Goal: Task Accomplishment & Management: Complete application form

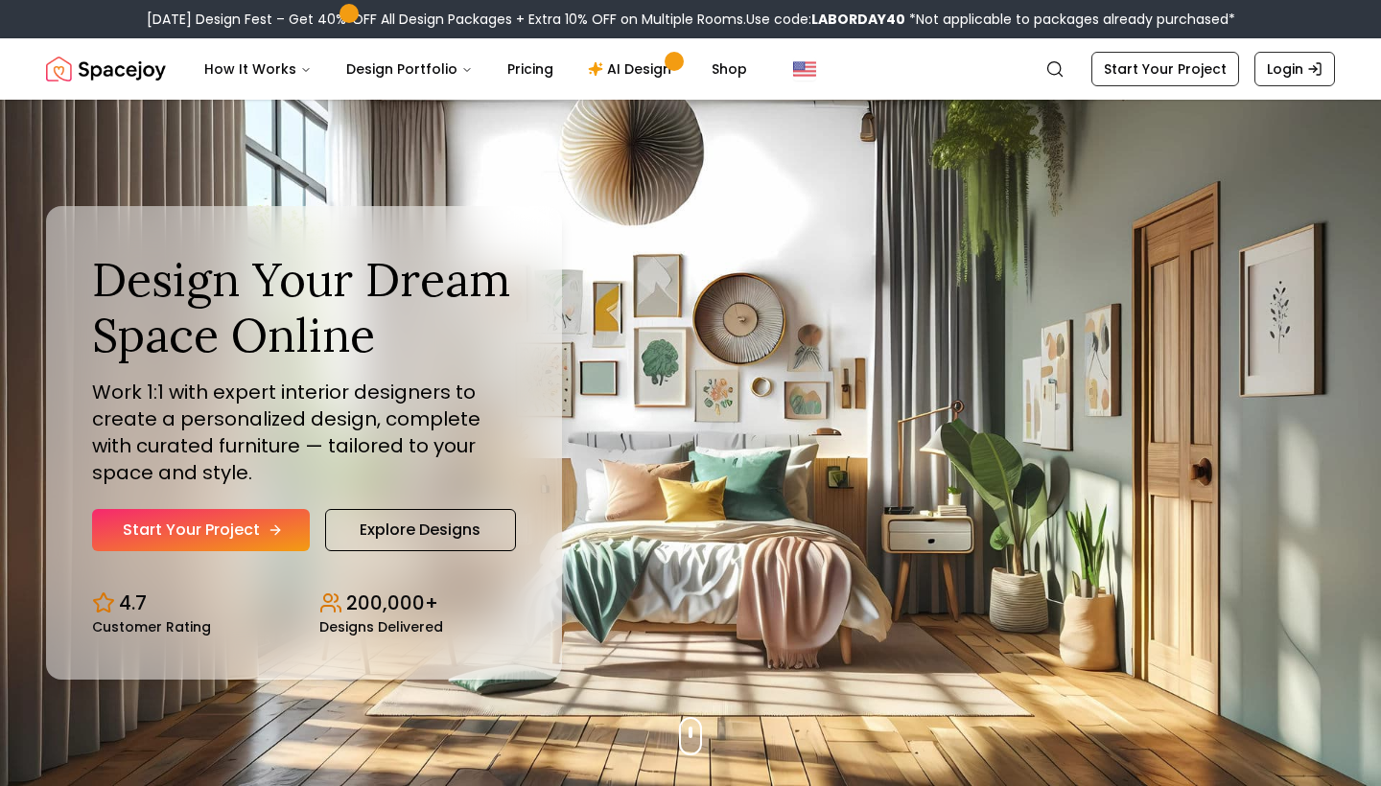
click at [268, 527] on icon "Hero section" at bounding box center [275, 530] width 15 height 15
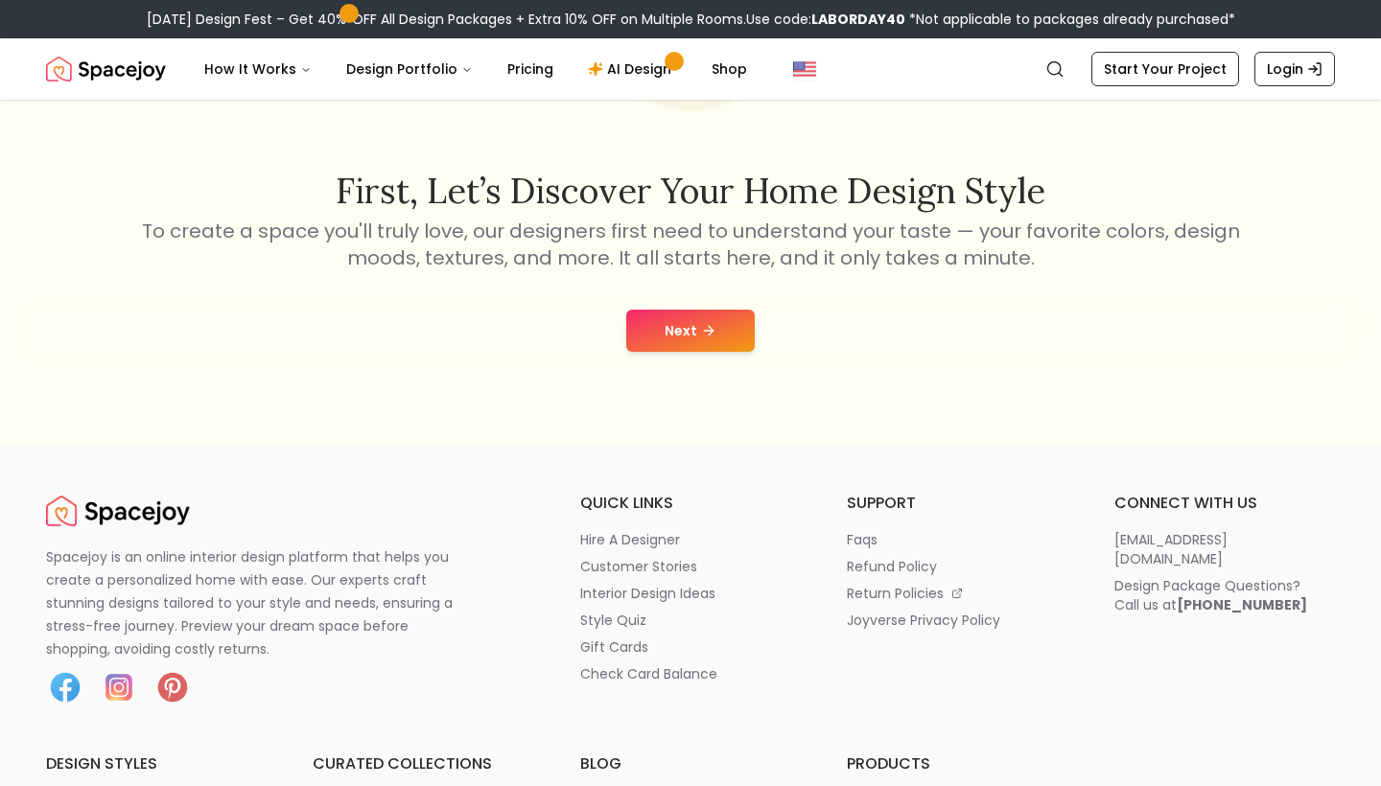
scroll to position [252, 0]
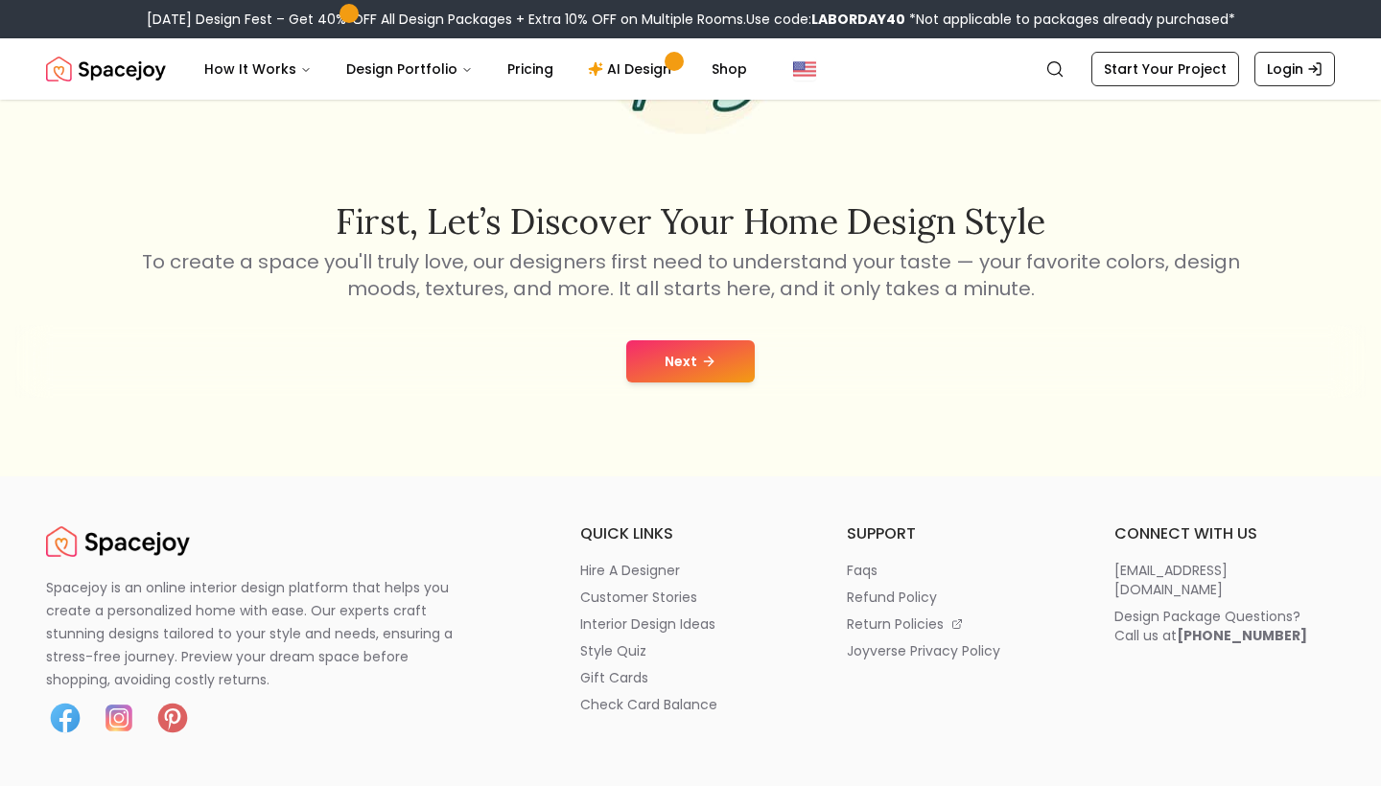
click at [629, 363] on button "Next" at bounding box center [690, 361] width 129 height 42
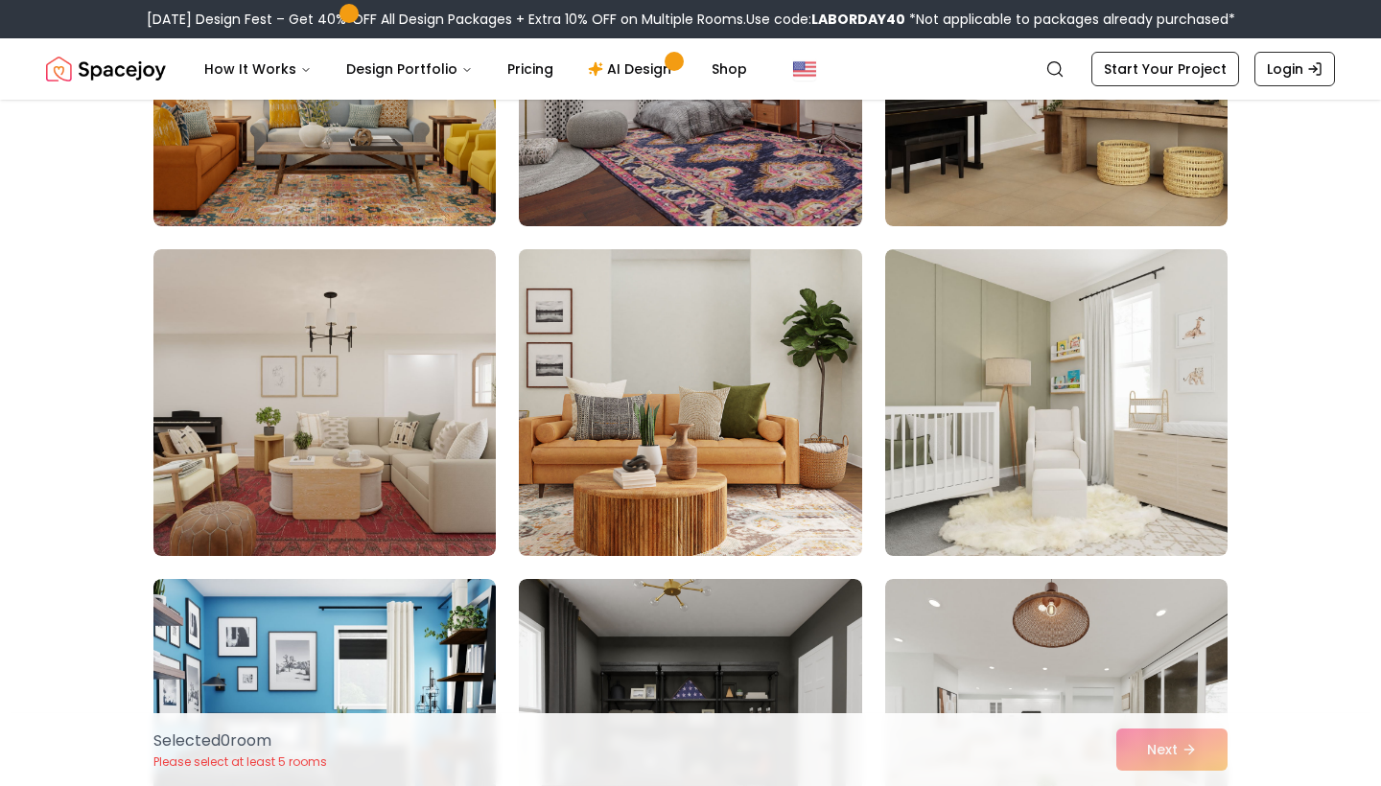
scroll to position [1332, 0]
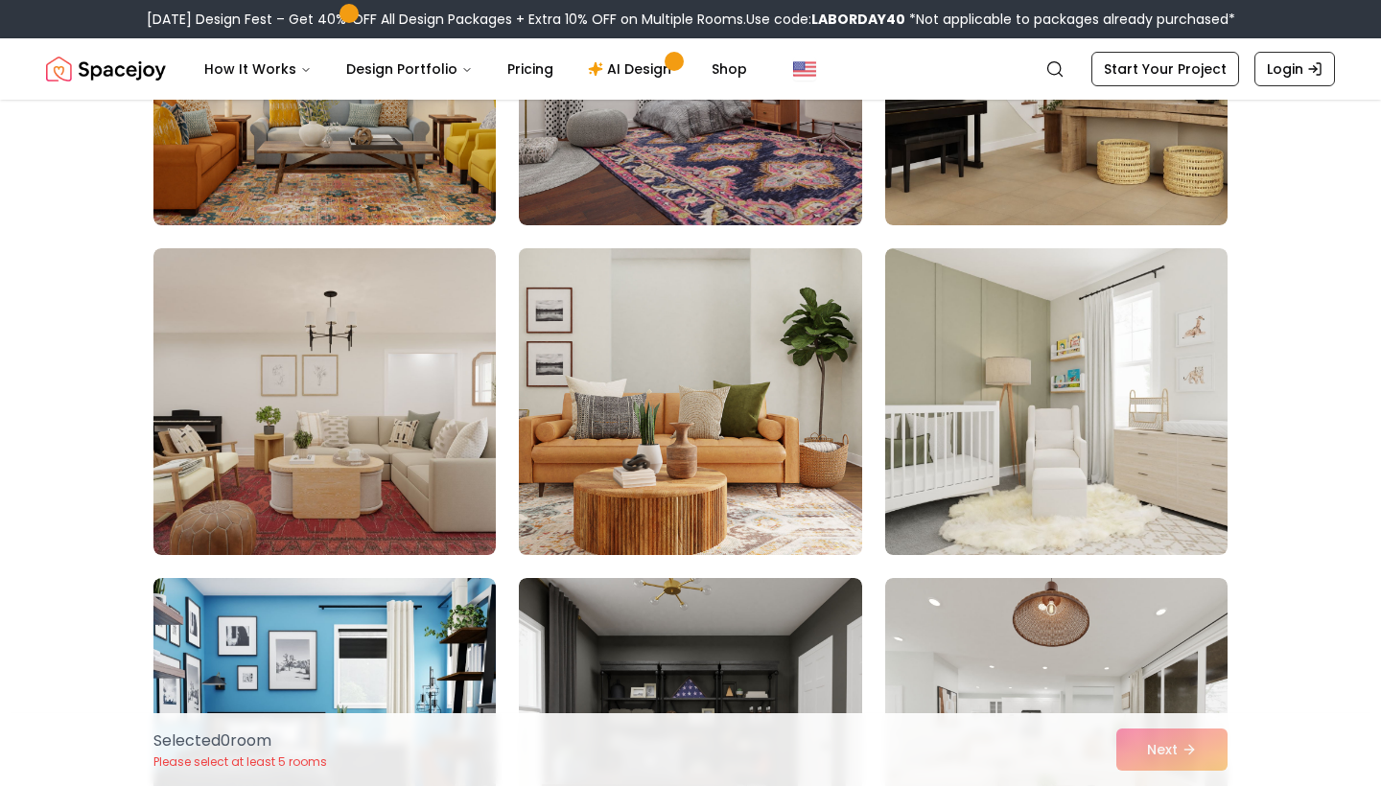
click at [595, 474] on img at bounding box center [690, 402] width 360 height 322
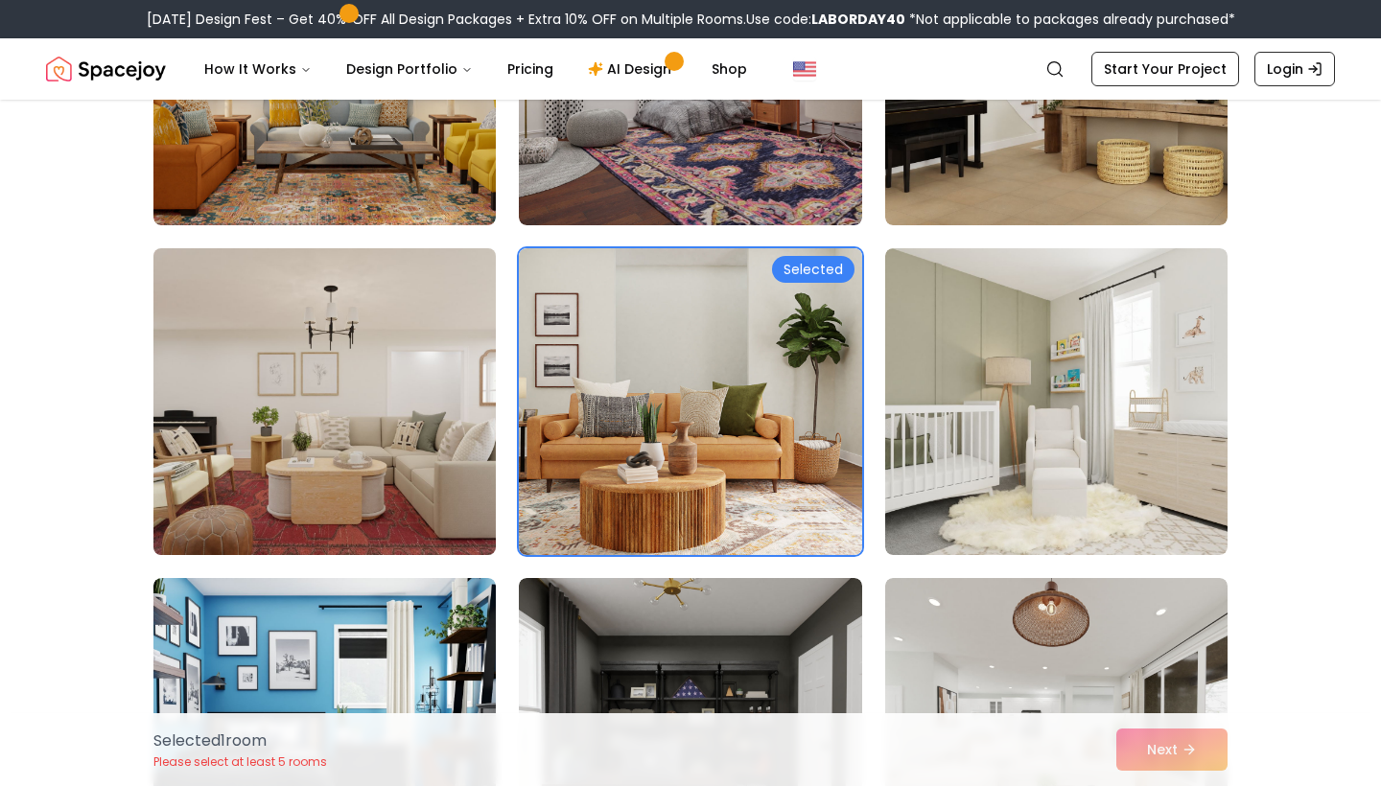
click at [381, 457] on img at bounding box center [325, 402] width 360 height 322
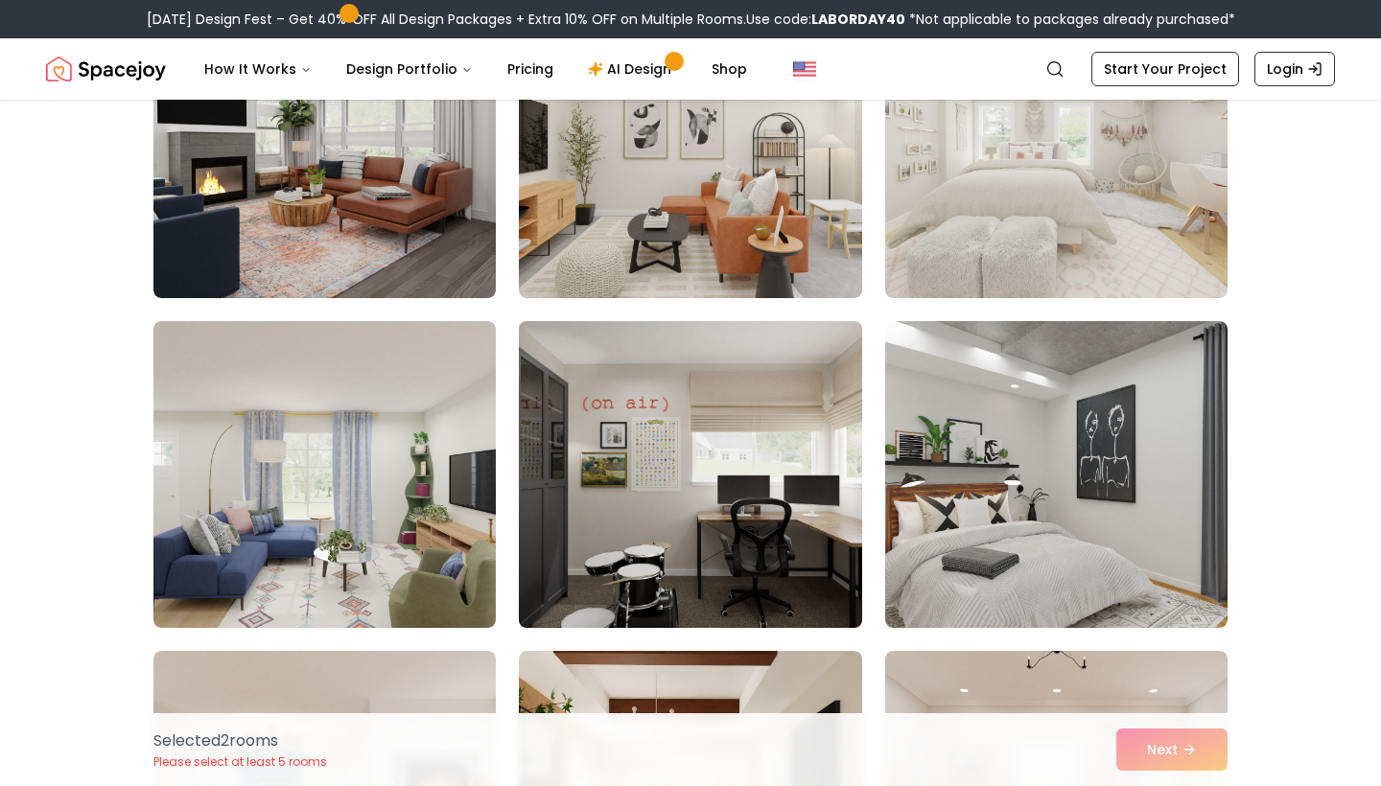
scroll to position [2326, 0]
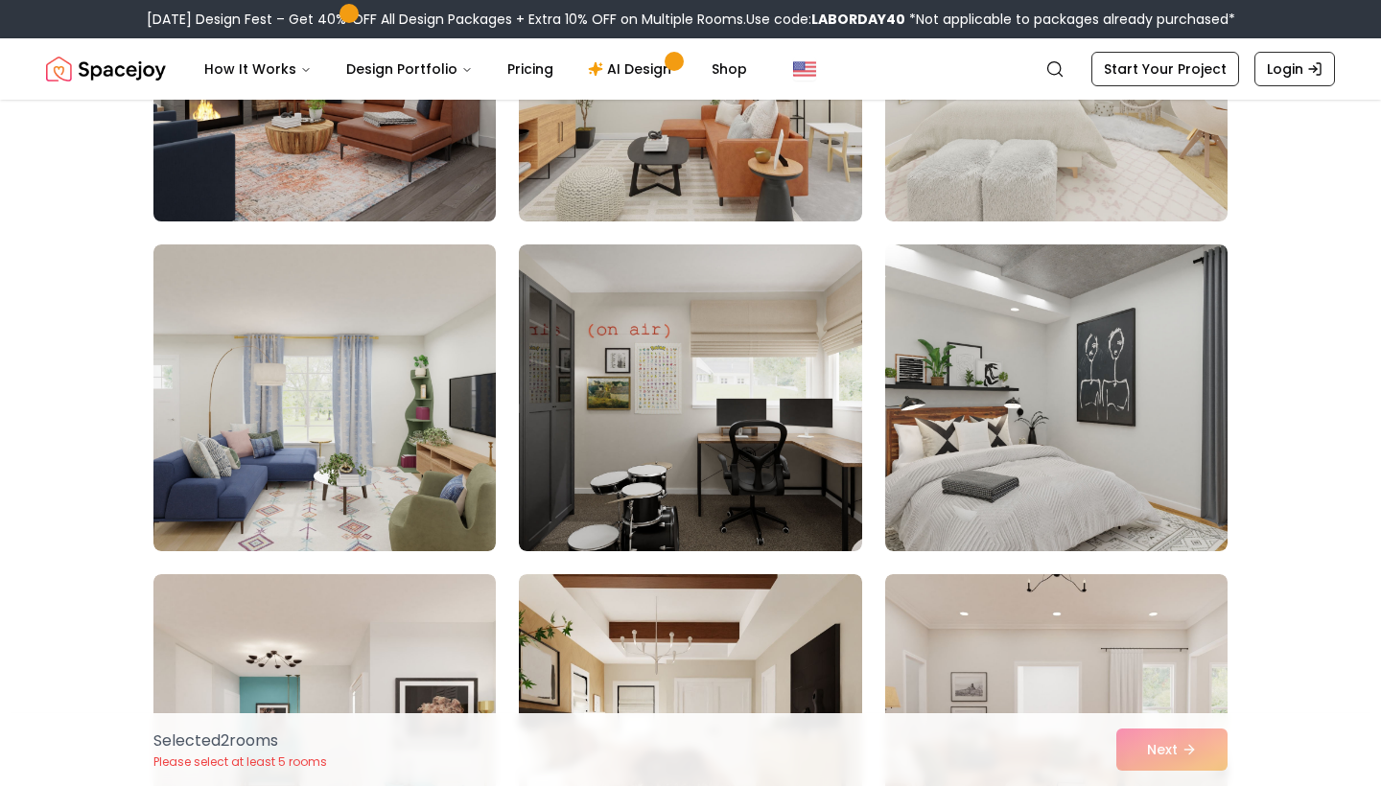
click at [410, 174] on img at bounding box center [325, 68] width 360 height 322
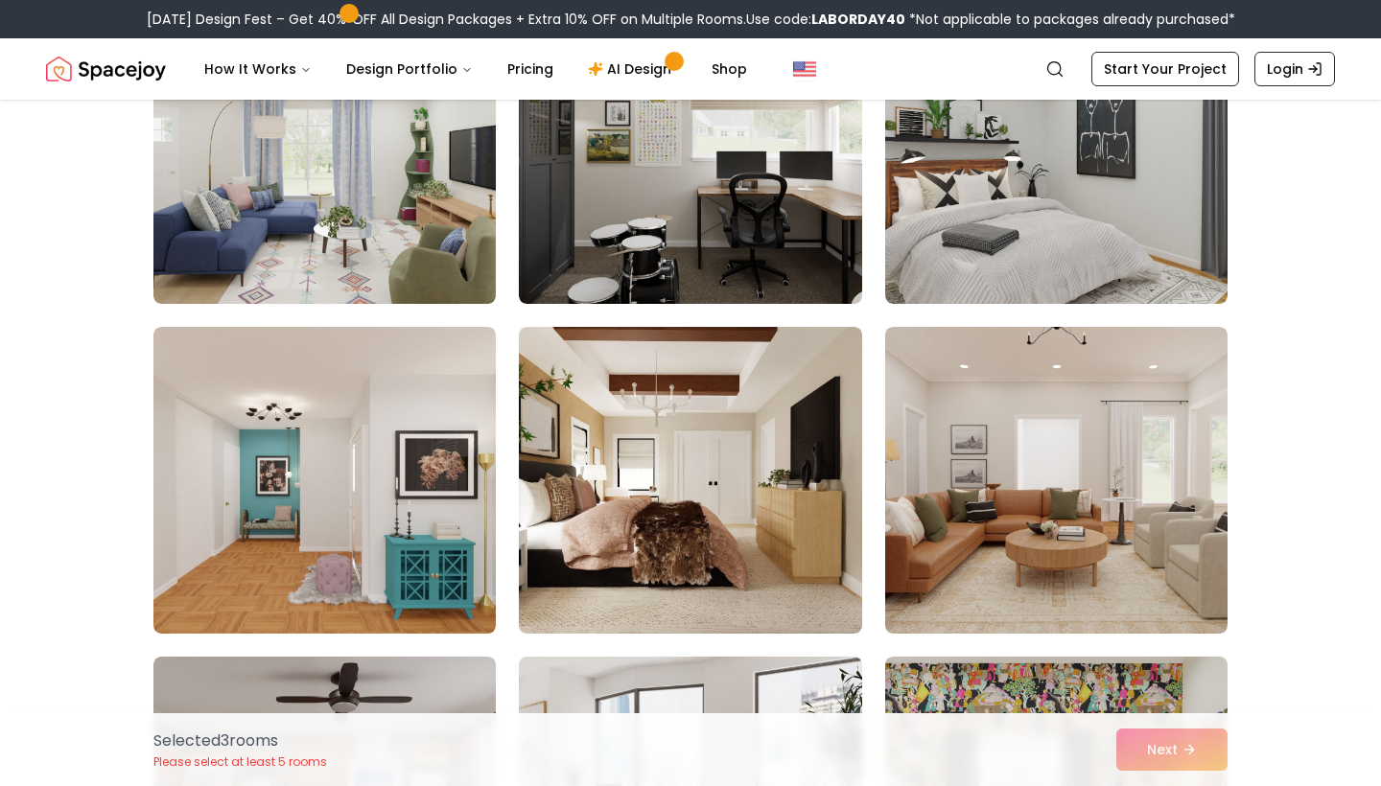
scroll to position [2558, 0]
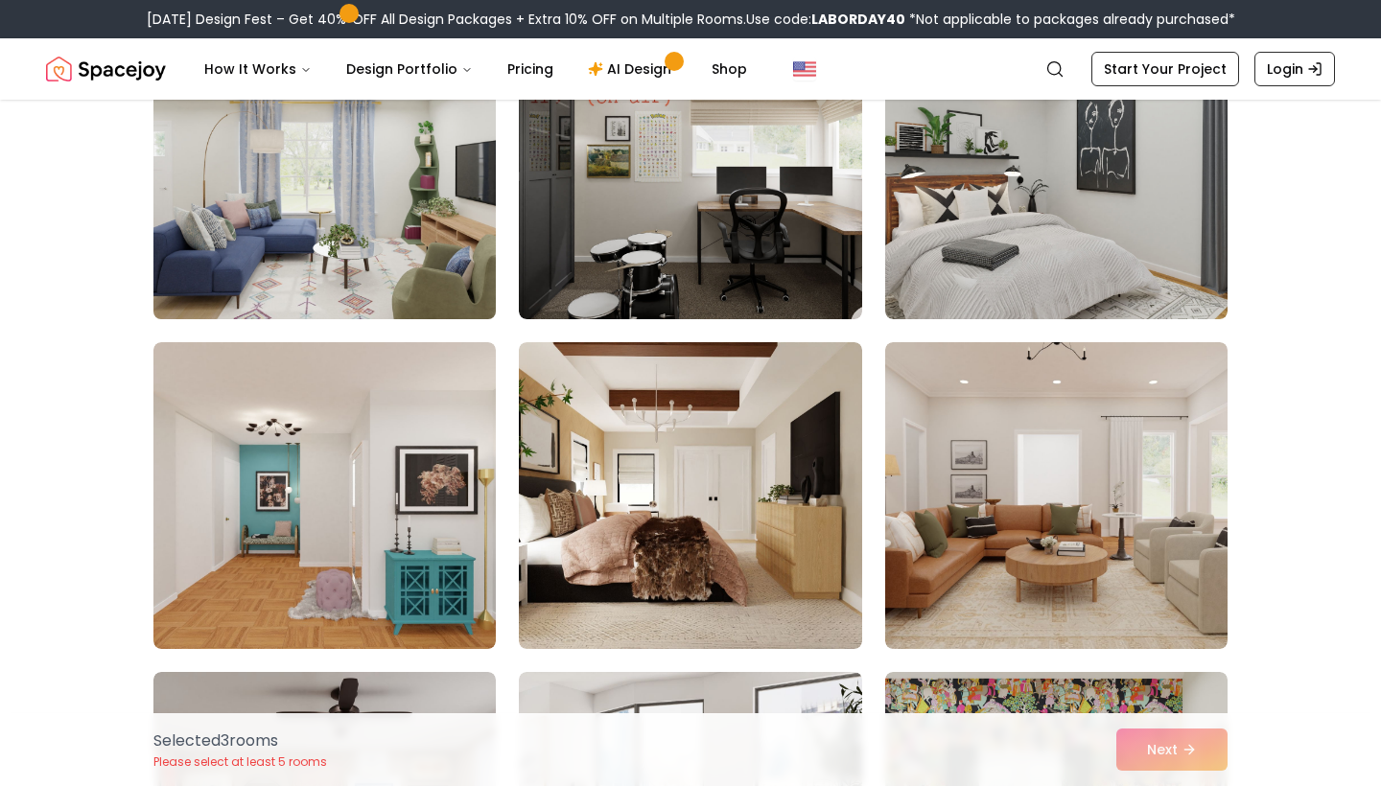
click at [479, 288] on img at bounding box center [325, 166] width 360 height 322
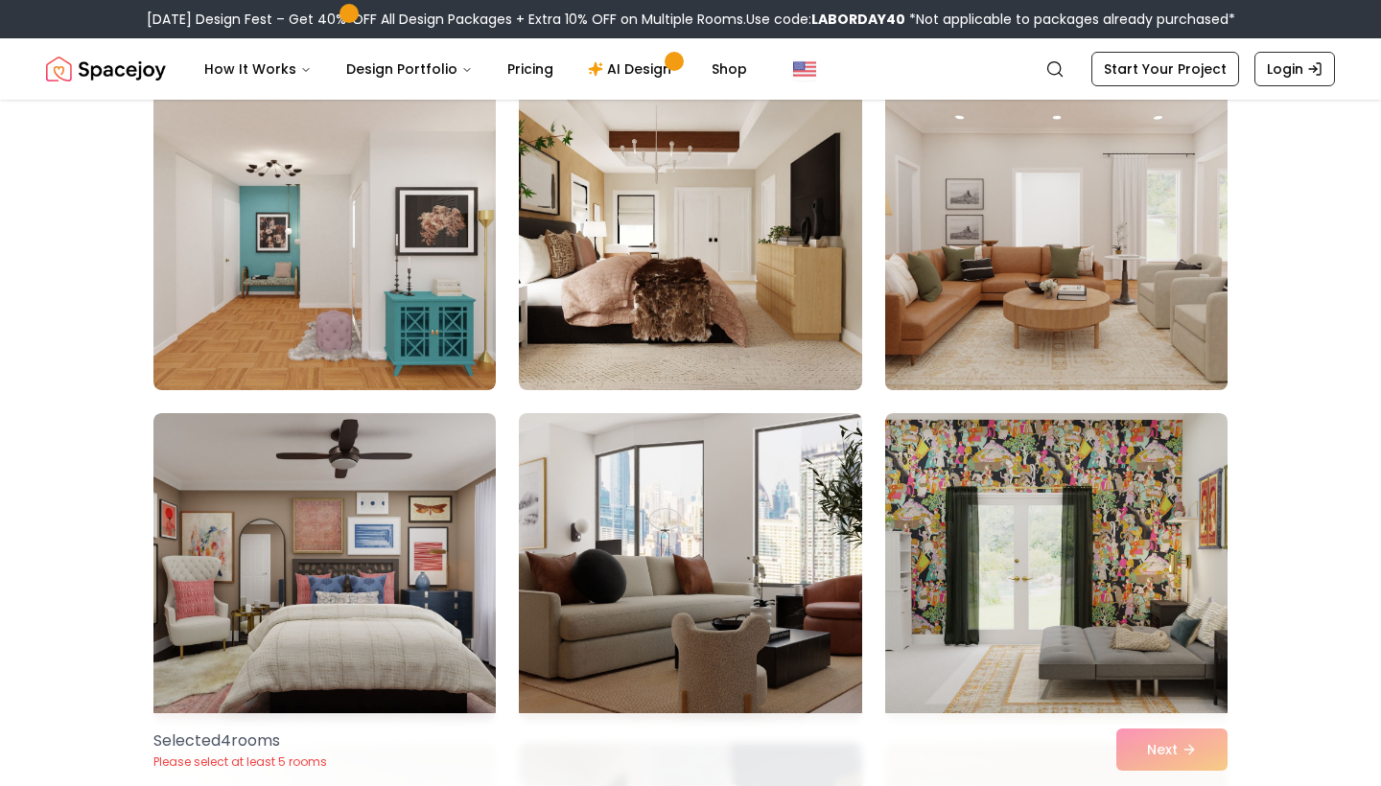
click at [1144, 283] on img at bounding box center [1057, 237] width 360 height 322
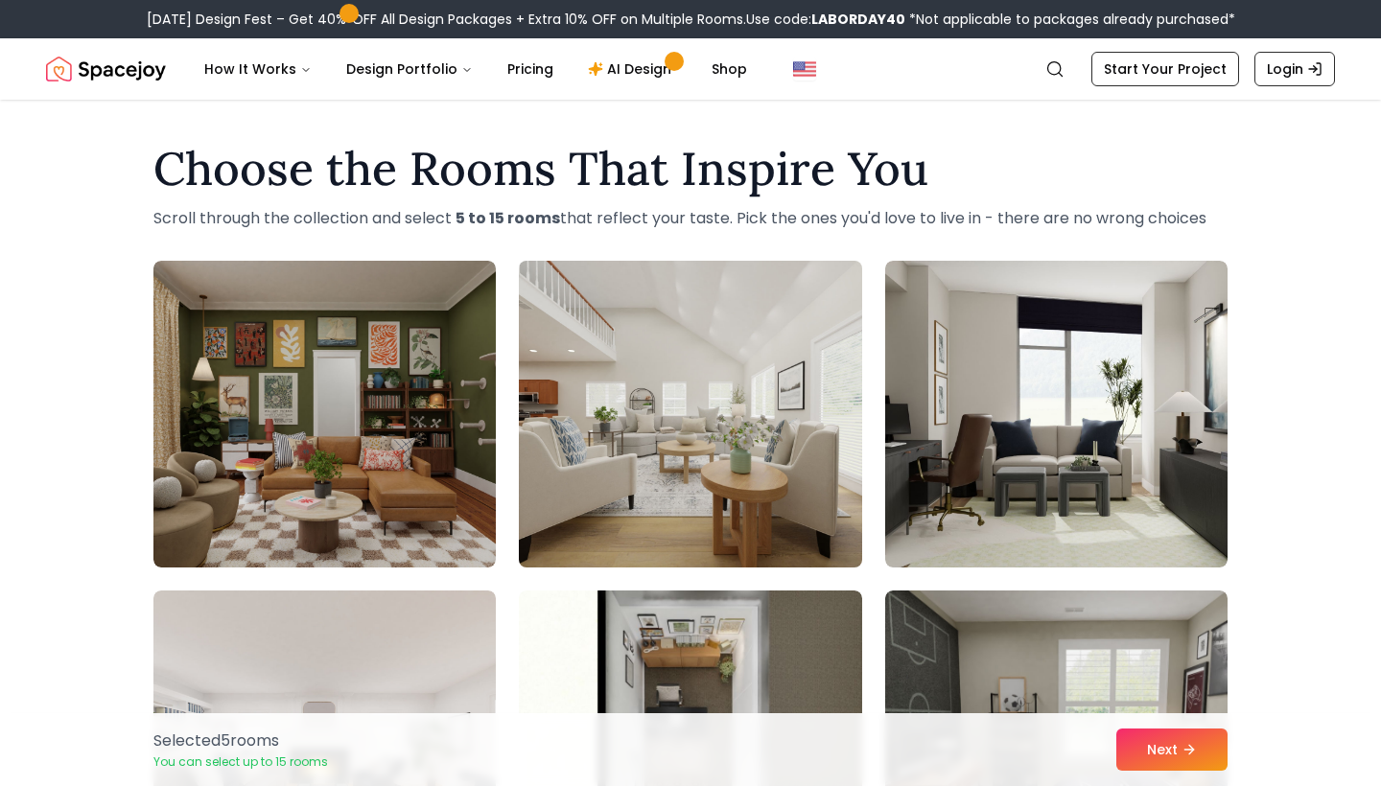
scroll to position [0, 0]
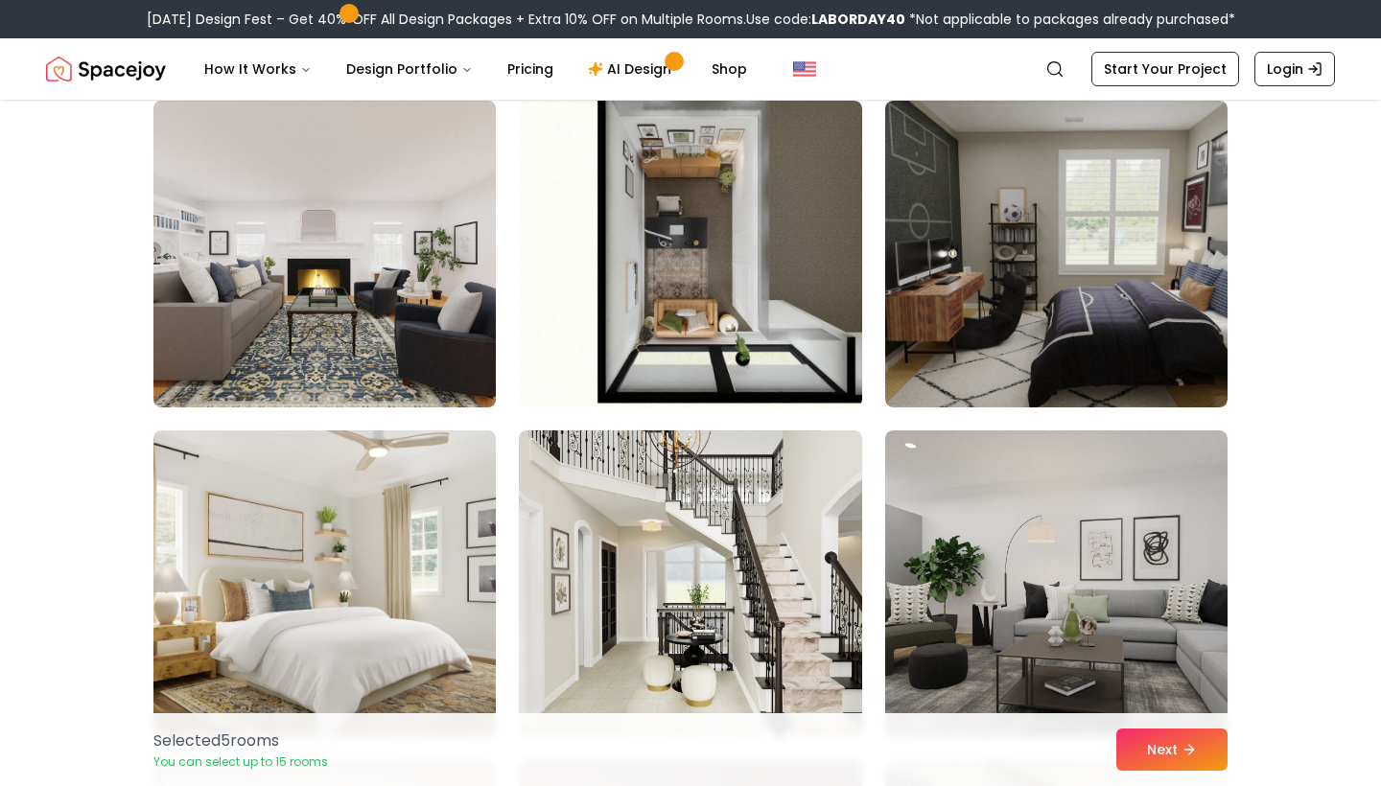
click at [424, 325] on img at bounding box center [325, 254] width 360 height 322
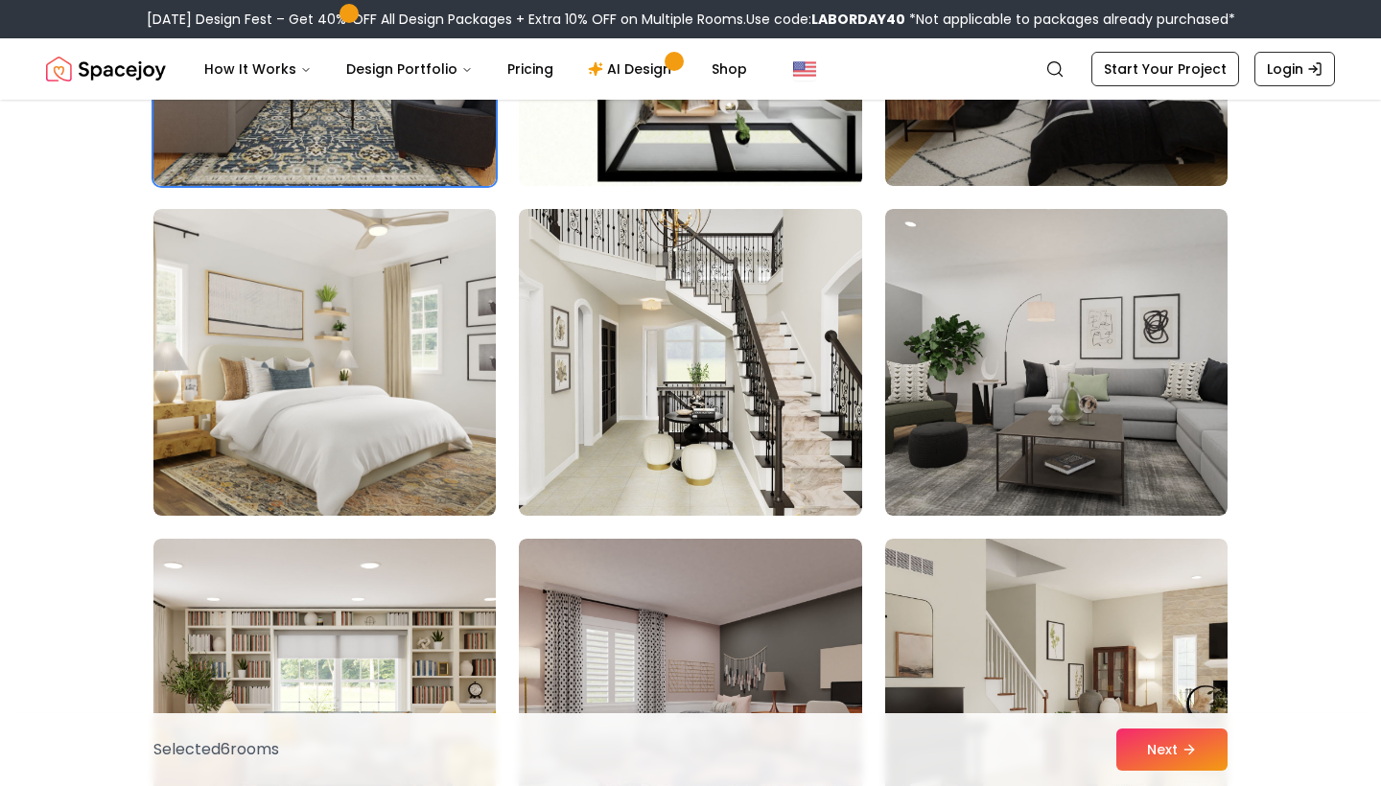
scroll to position [1830, 0]
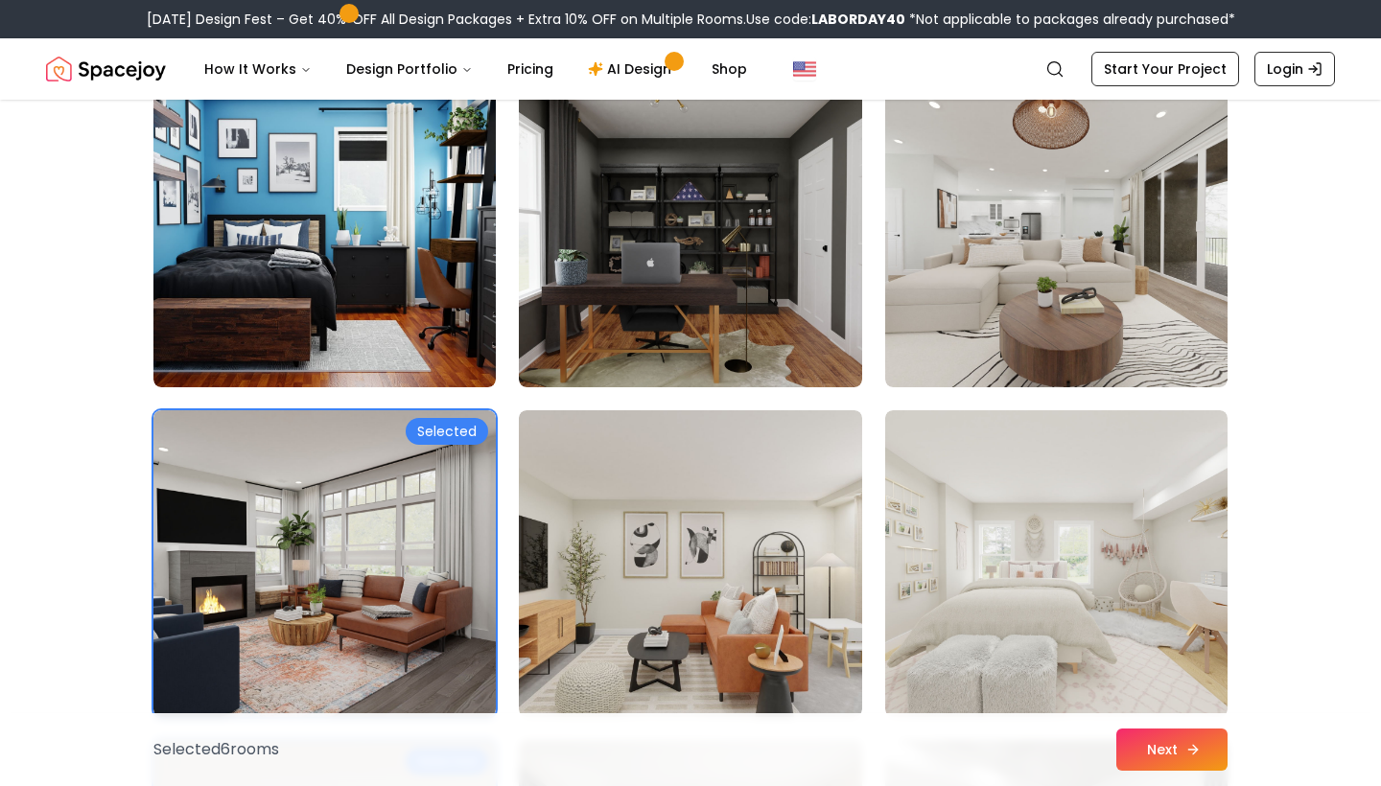
click at [1153, 762] on button "Next" at bounding box center [1171, 750] width 111 height 42
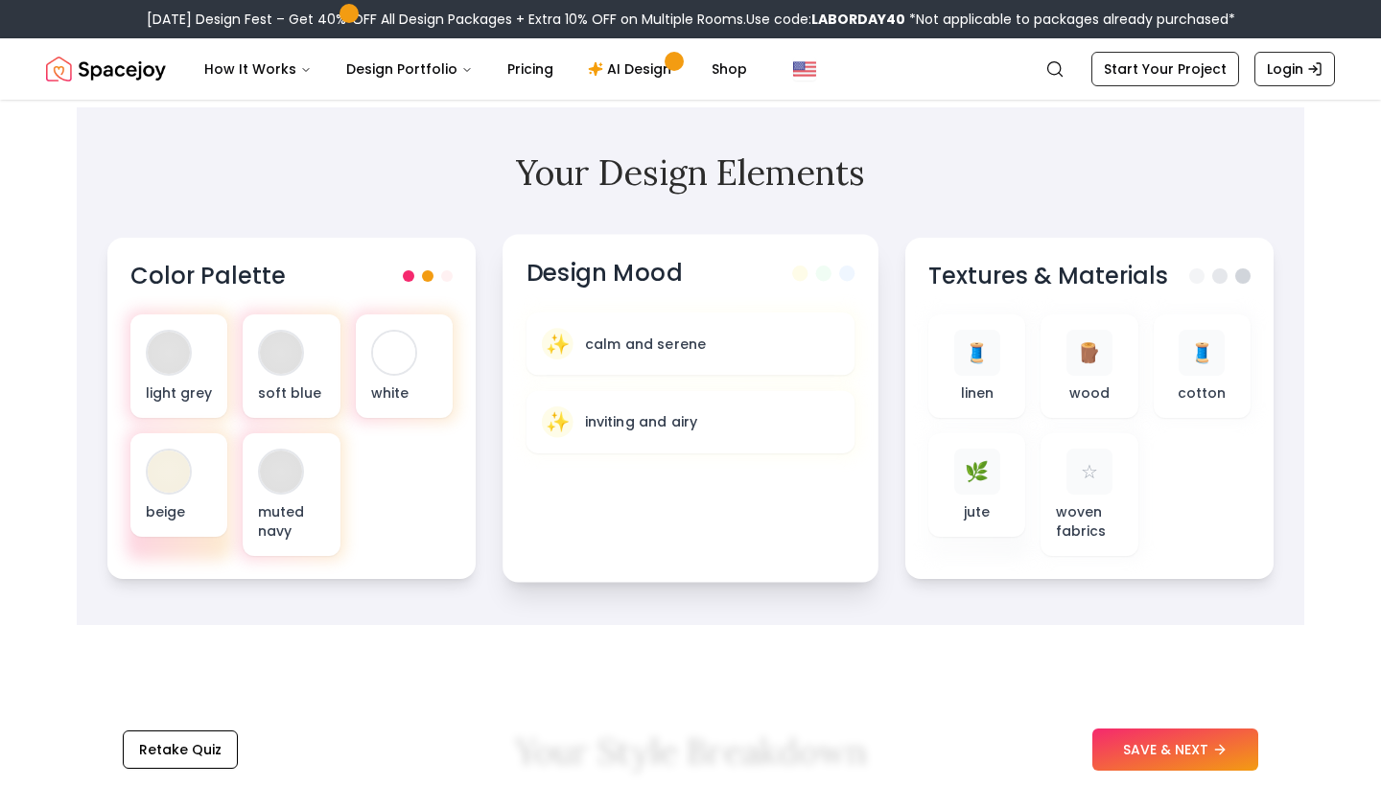
scroll to position [550, 0]
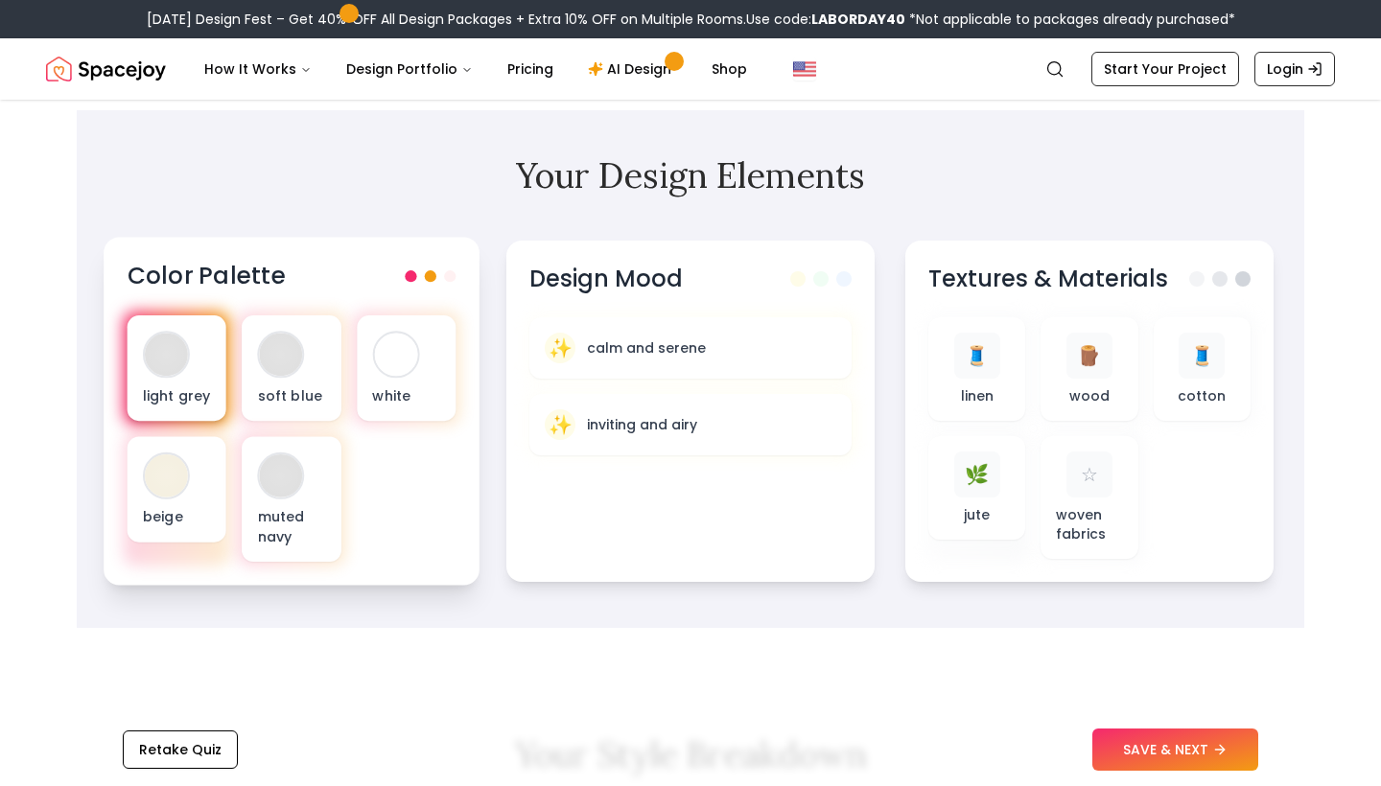
click at [198, 371] on div "light grey" at bounding box center [177, 368] width 99 height 105
click at [188, 387] on p "light grey" at bounding box center [177, 395] width 68 height 19
click at [397, 505] on div "light grey soft blue white beige muted navy" at bounding box center [292, 439] width 329 height 246
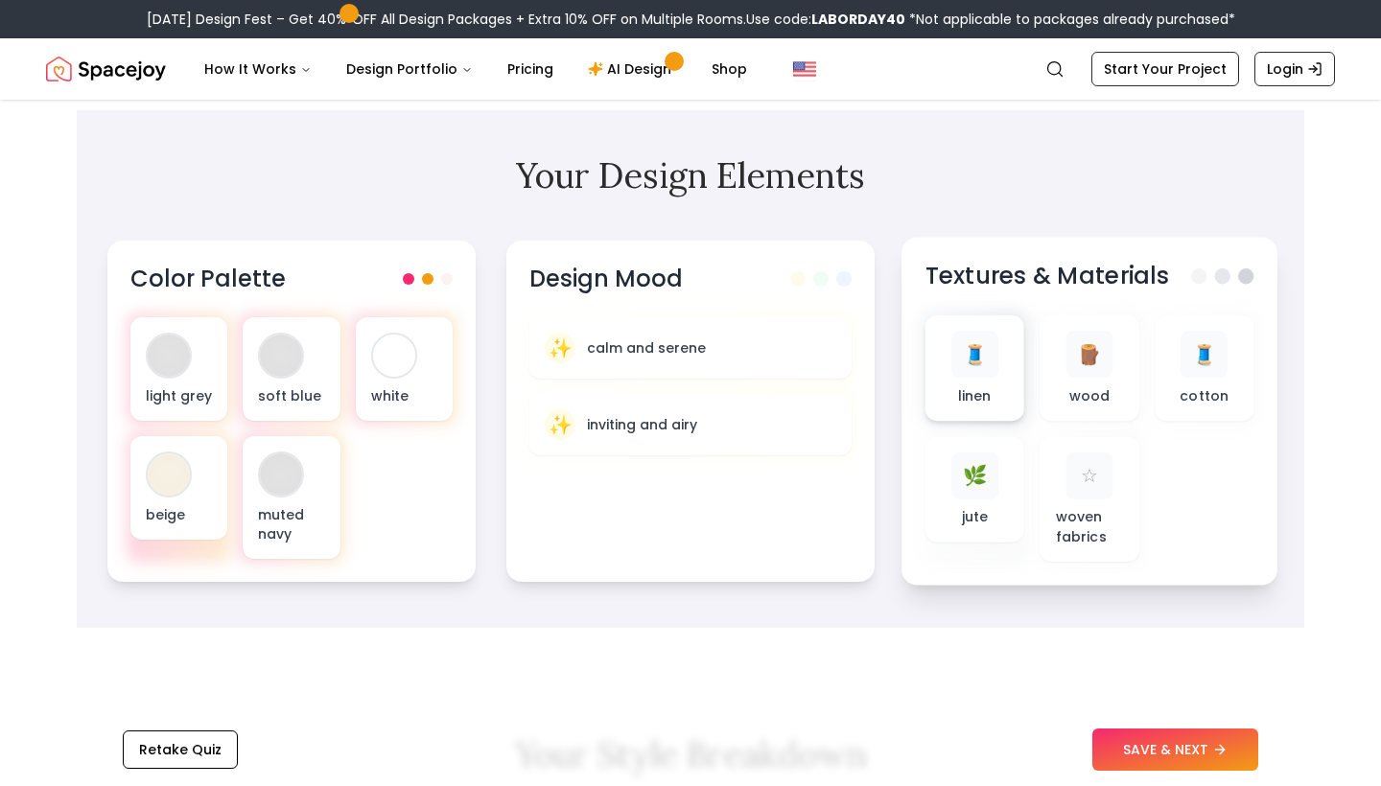
click at [973, 351] on span "🧵" at bounding box center [975, 355] width 24 height 28
click at [1012, 496] on div "🌿 jute" at bounding box center [975, 489] width 99 height 105
click at [1076, 527] on p "woven fabrics" at bounding box center [1090, 526] width 68 height 39
click at [1206, 340] on div "🧵" at bounding box center [1204, 354] width 47 height 47
click at [1218, 285] on div "Textures & Materials" at bounding box center [1090, 277] width 329 height 32
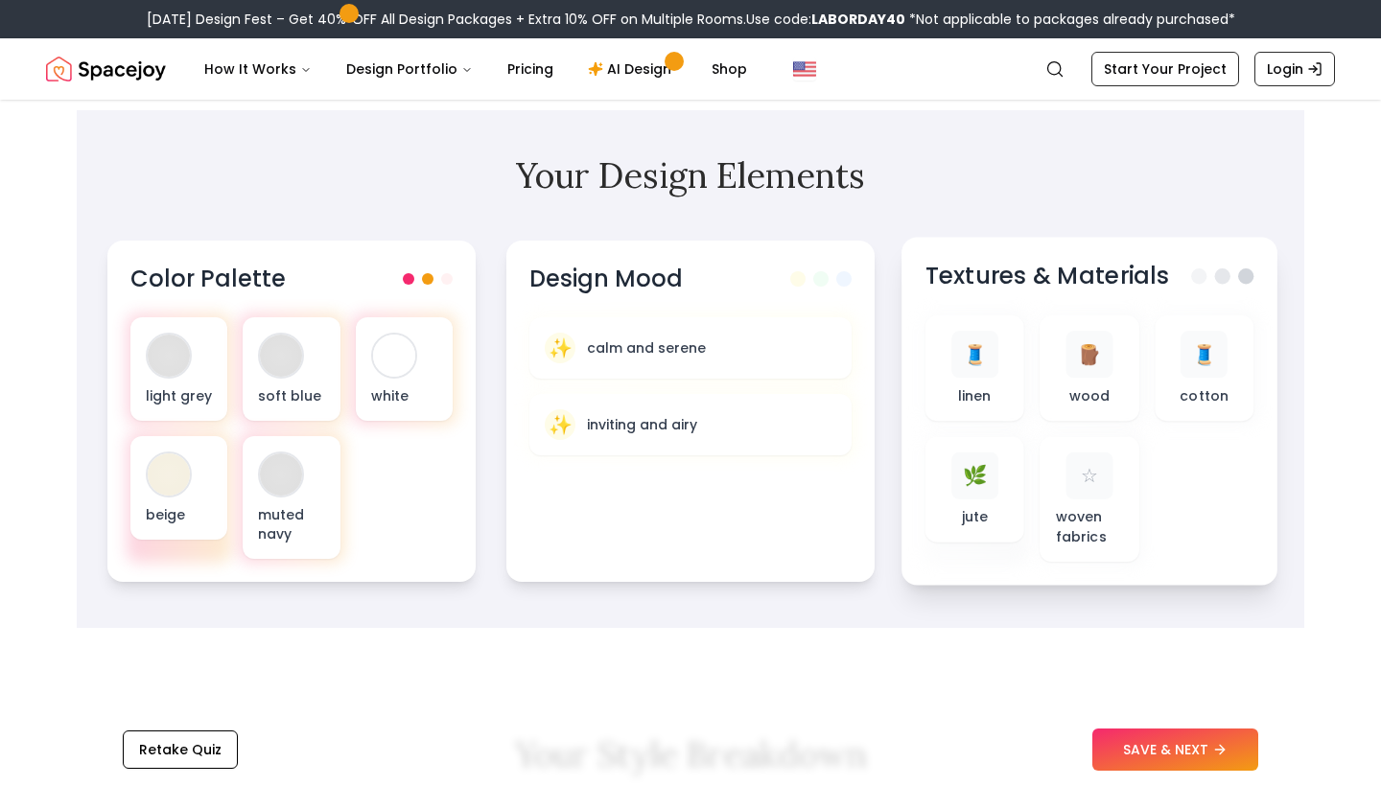
click at [1193, 275] on span at bounding box center [1198, 276] width 15 height 15
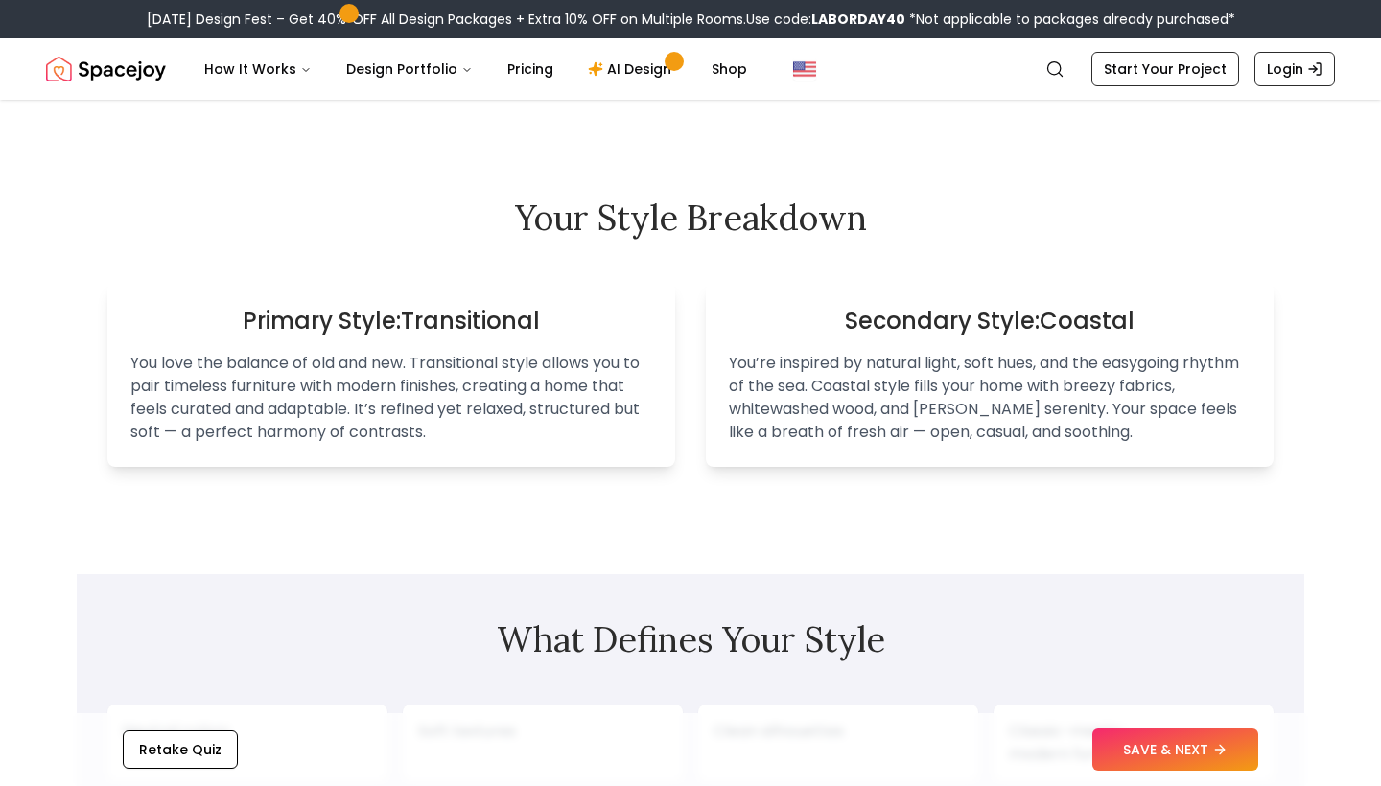
scroll to position [1318, 0]
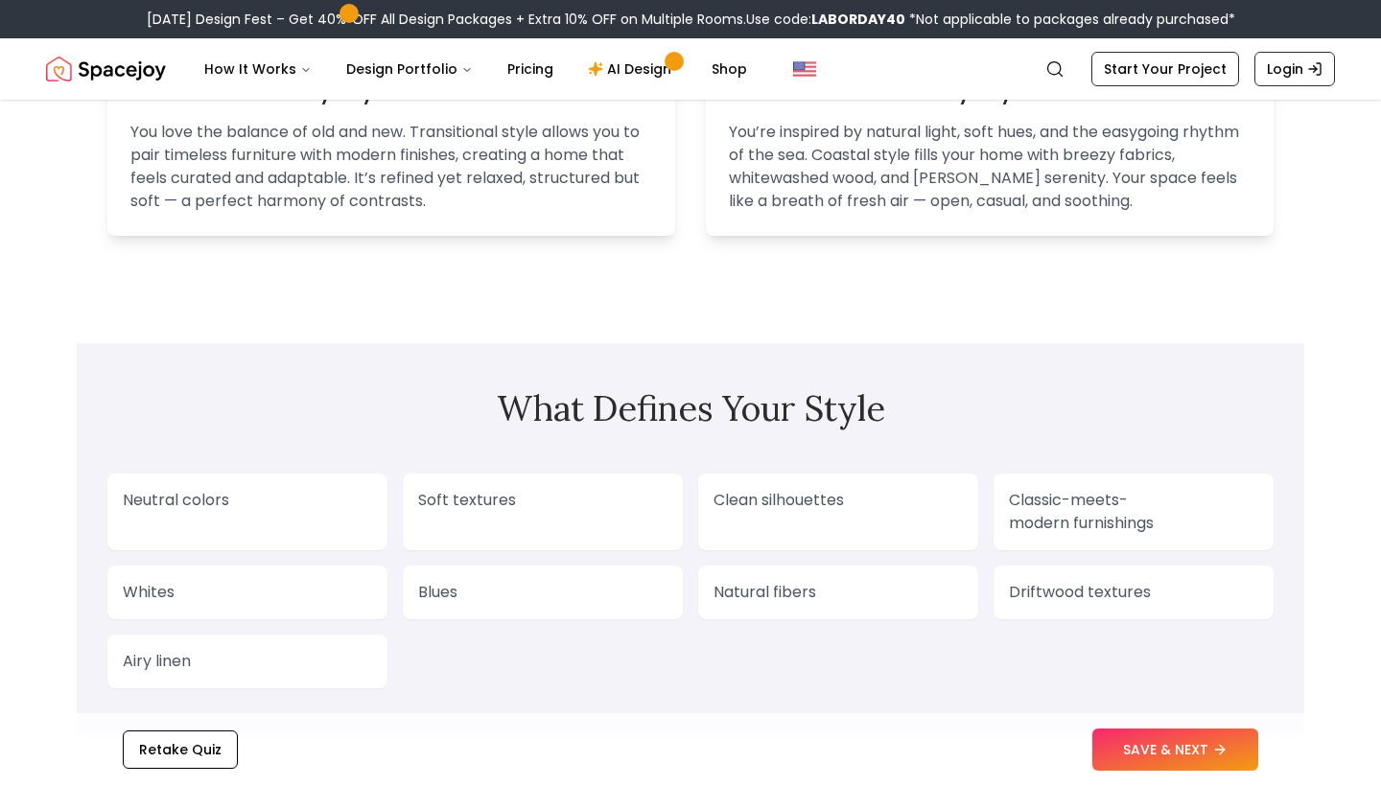
click at [617, 497] on p "Soft textures" at bounding box center [542, 500] width 249 height 23
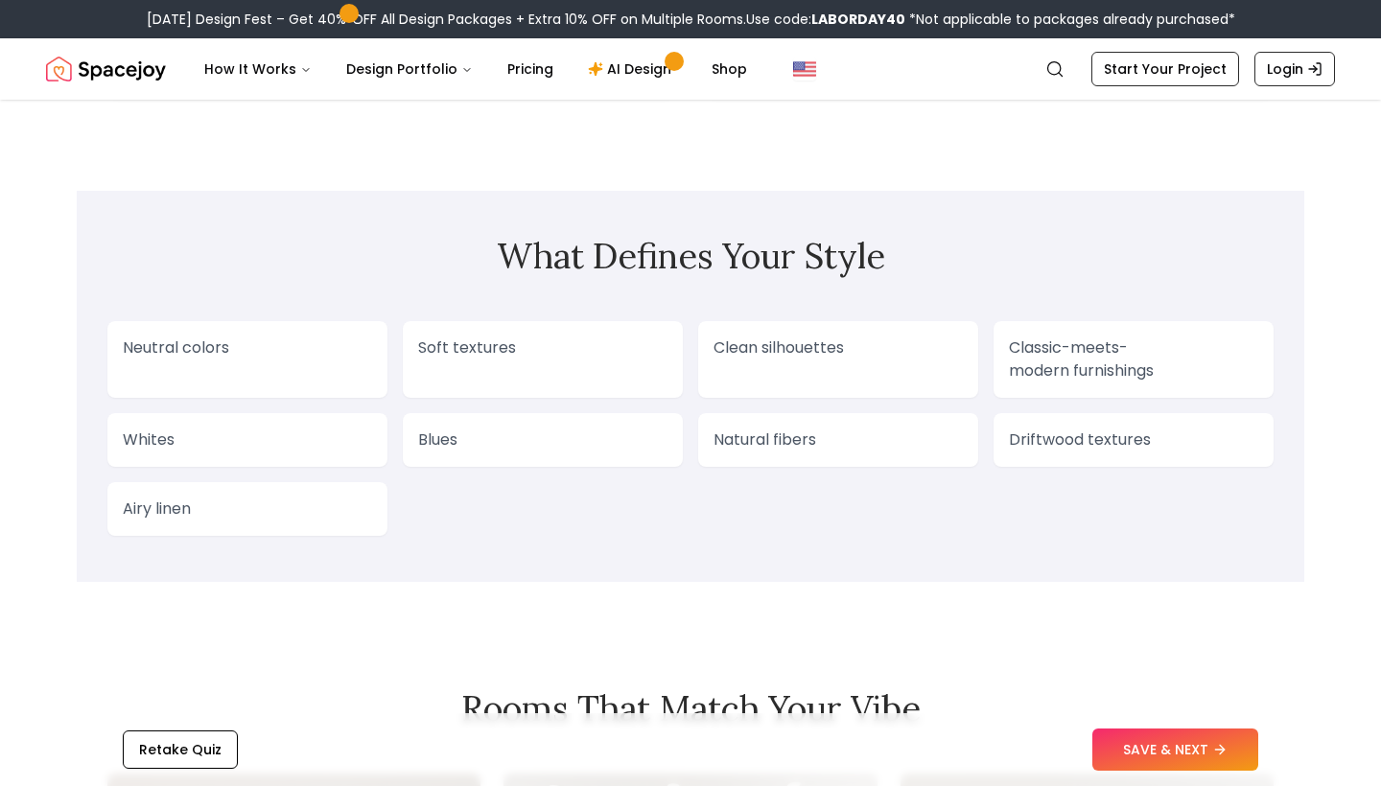
scroll to position [1498, 0]
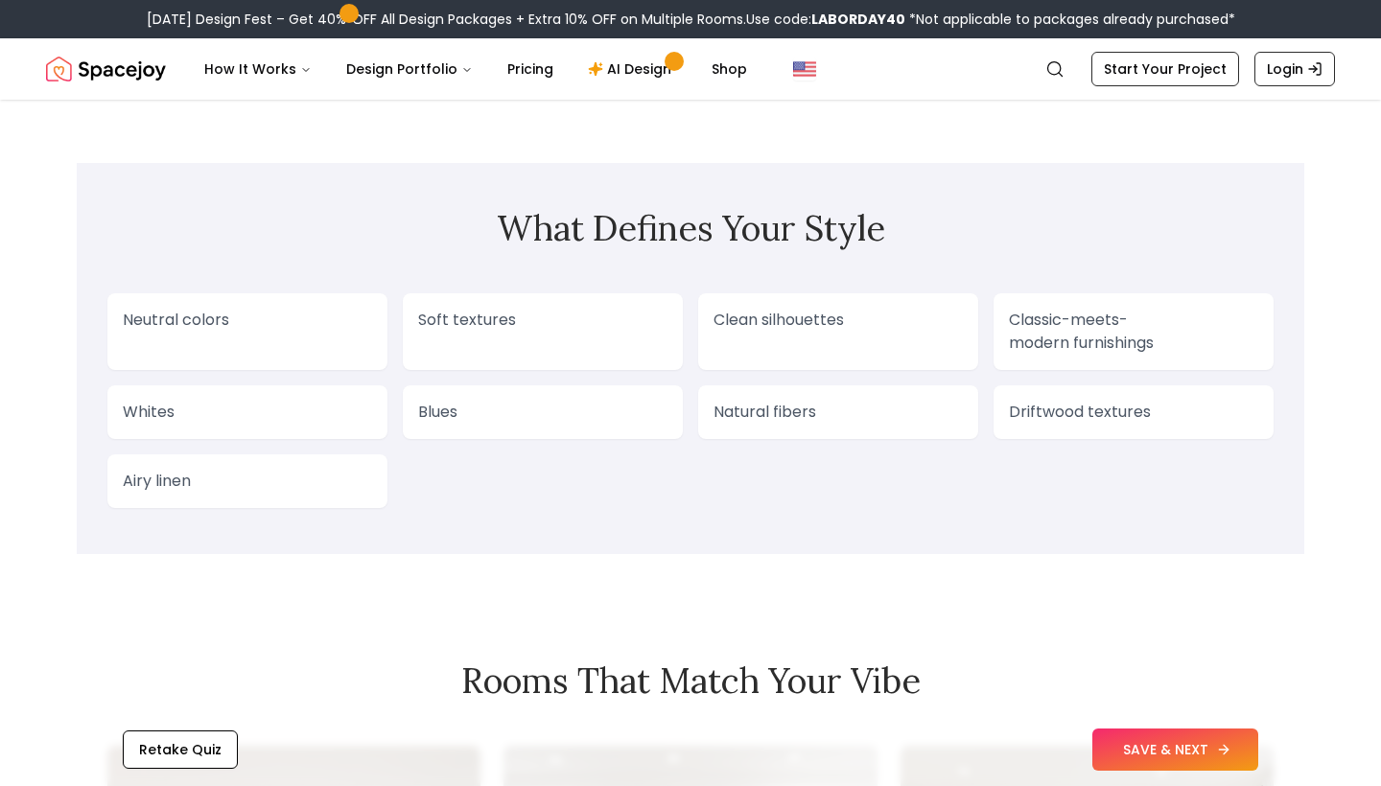
click at [1127, 746] on button "SAVE & NEXT" at bounding box center [1175, 750] width 166 height 42
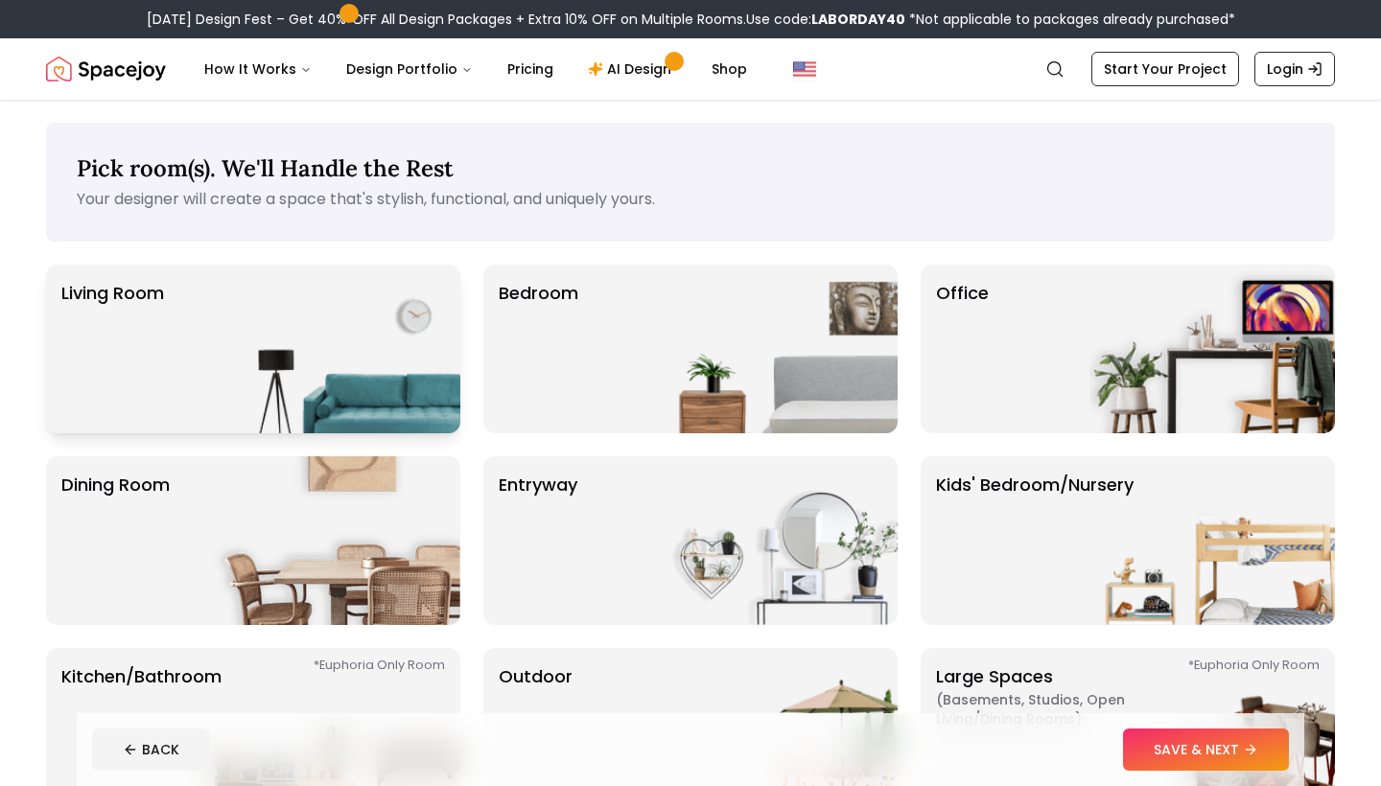
click at [382, 299] on img at bounding box center [338, 349] width 246 height 169
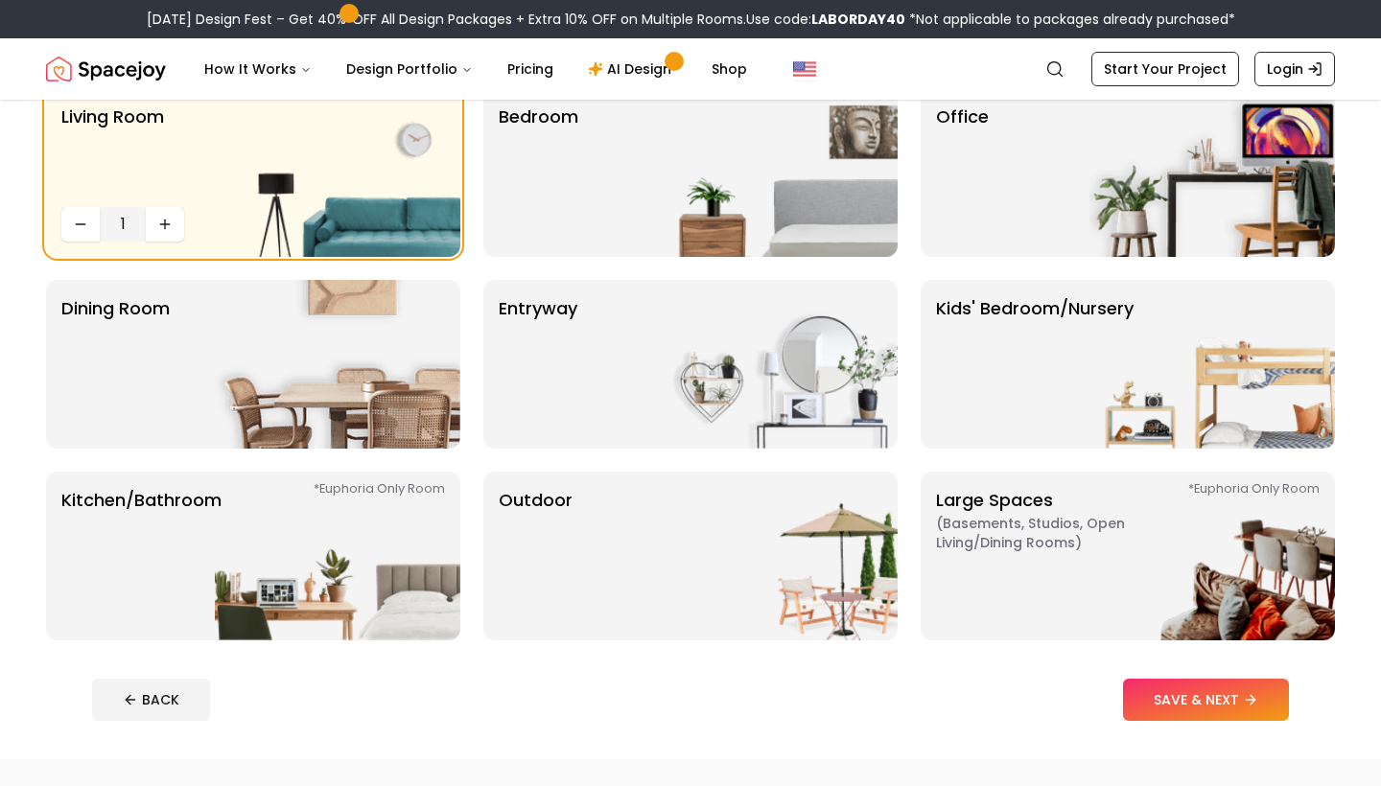
scroll to position [243, 0]
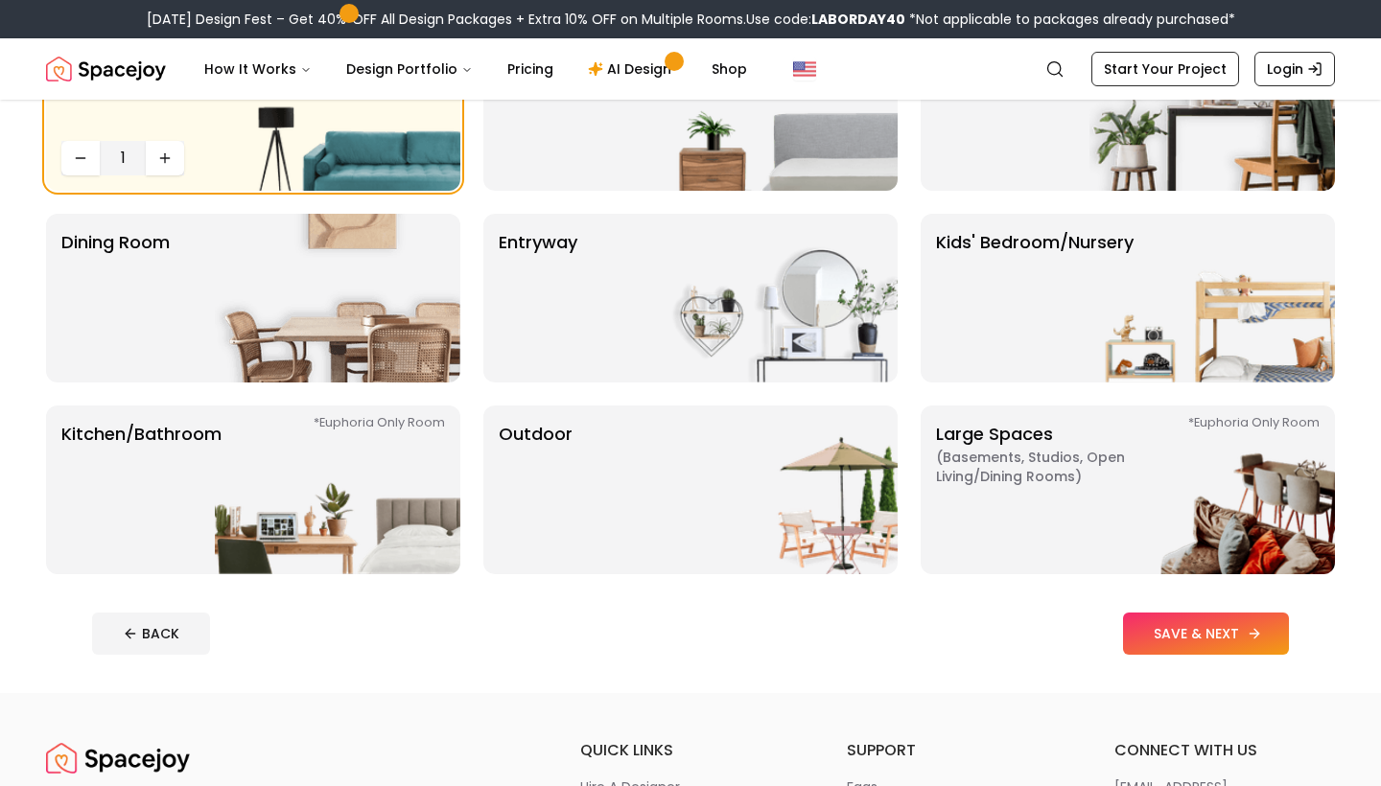
click at [1197, 631] on button "SAVE & NEXT" at bounding box center [1206, 634] width 166 height 42
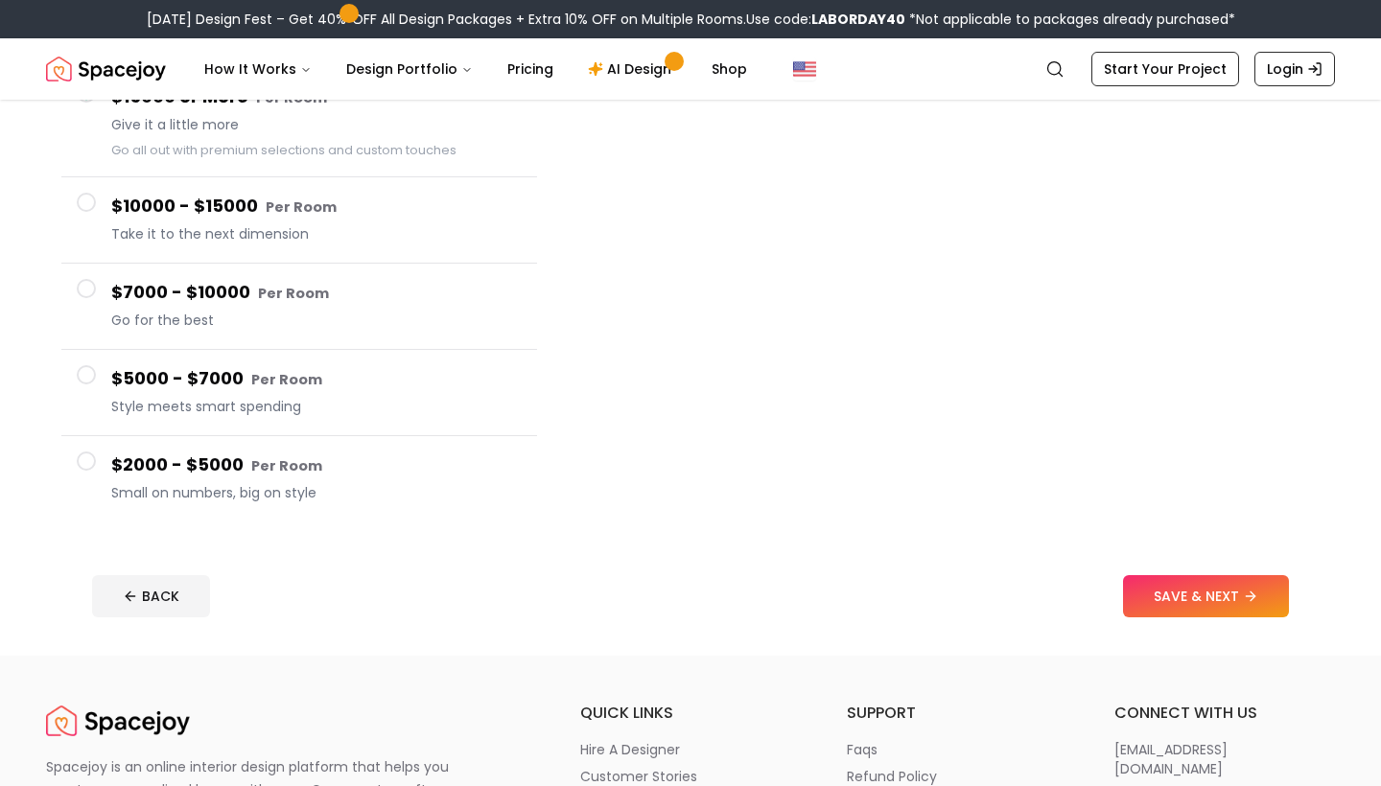
scroll to position [285, 0]
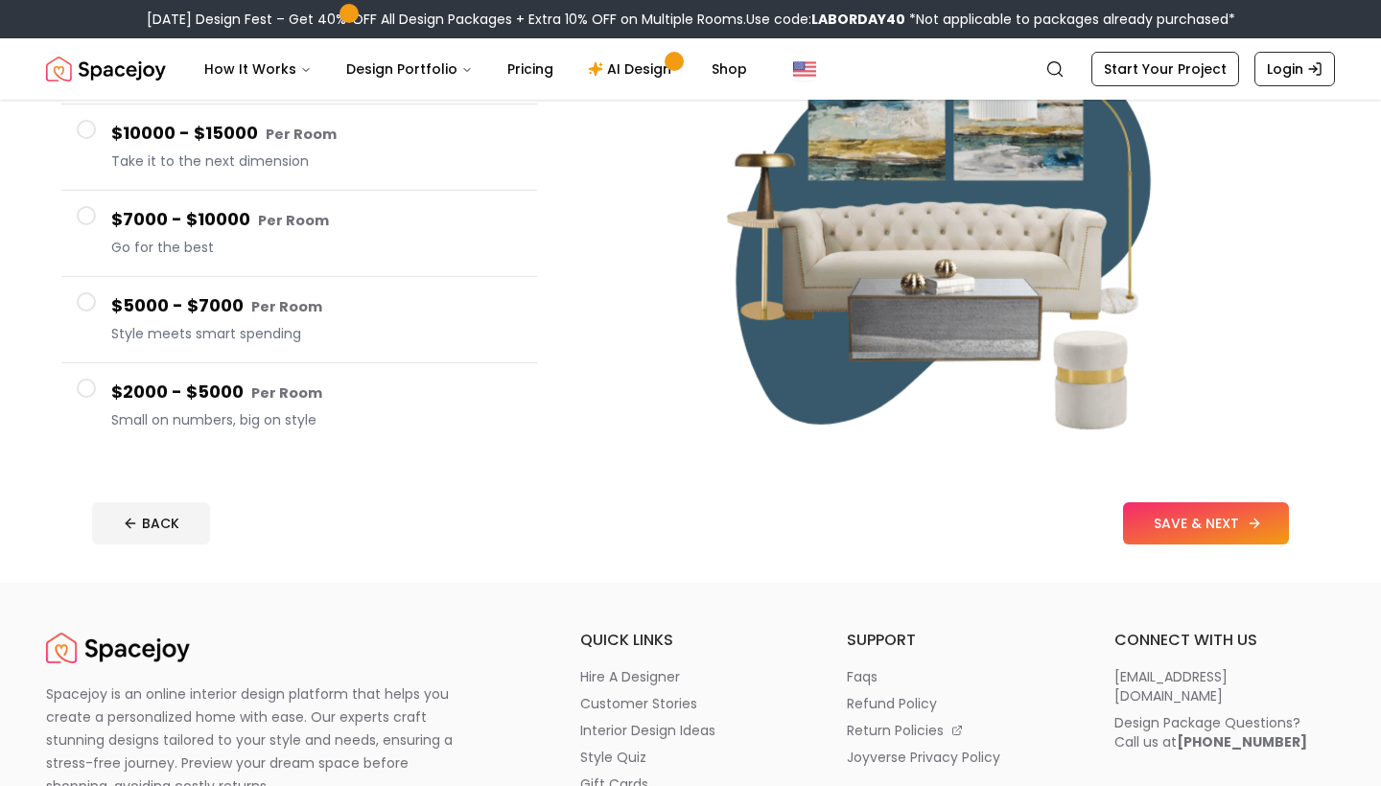
click at [1146, 520] on button "SAVE & NEXT" at bounding box center [1206, 524] width 166 height 42
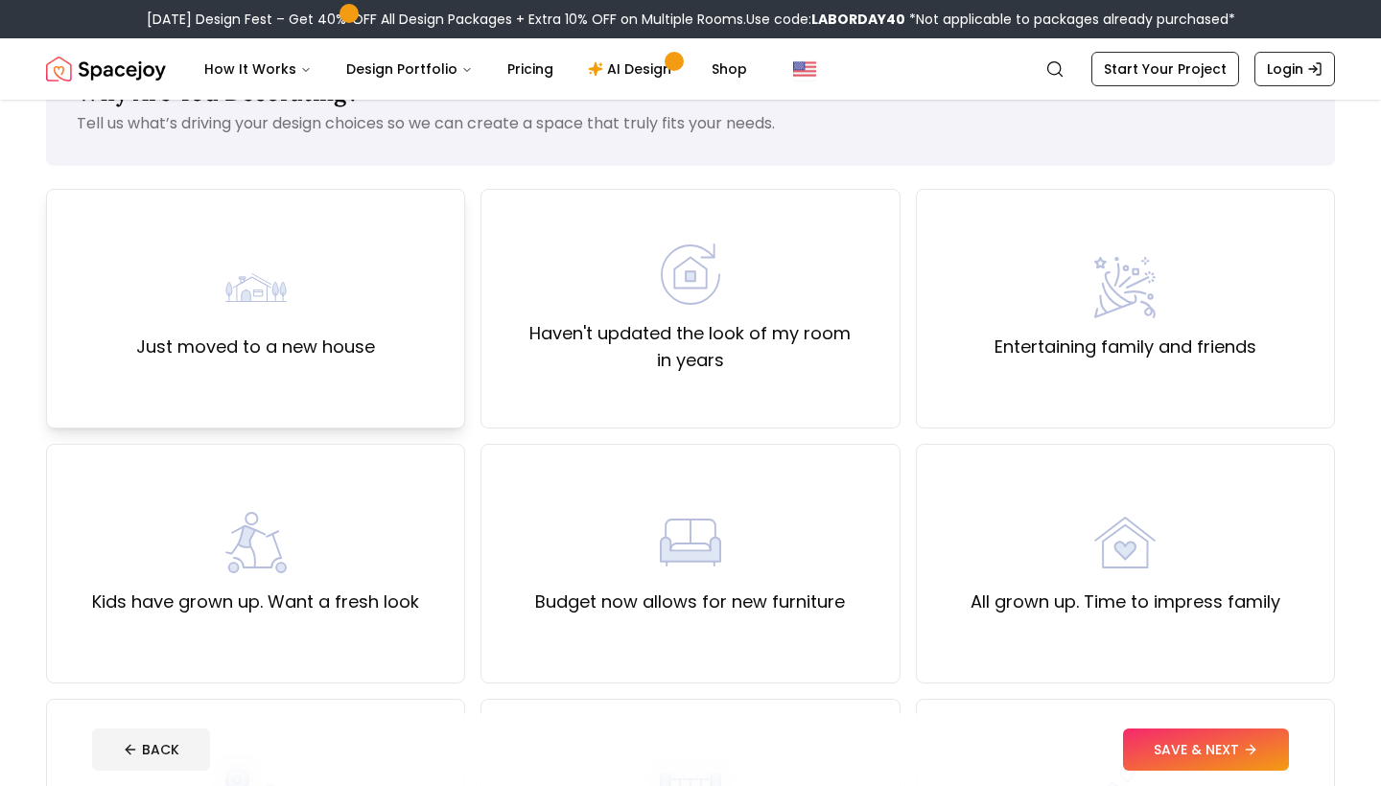
scroll to position [79, 0]
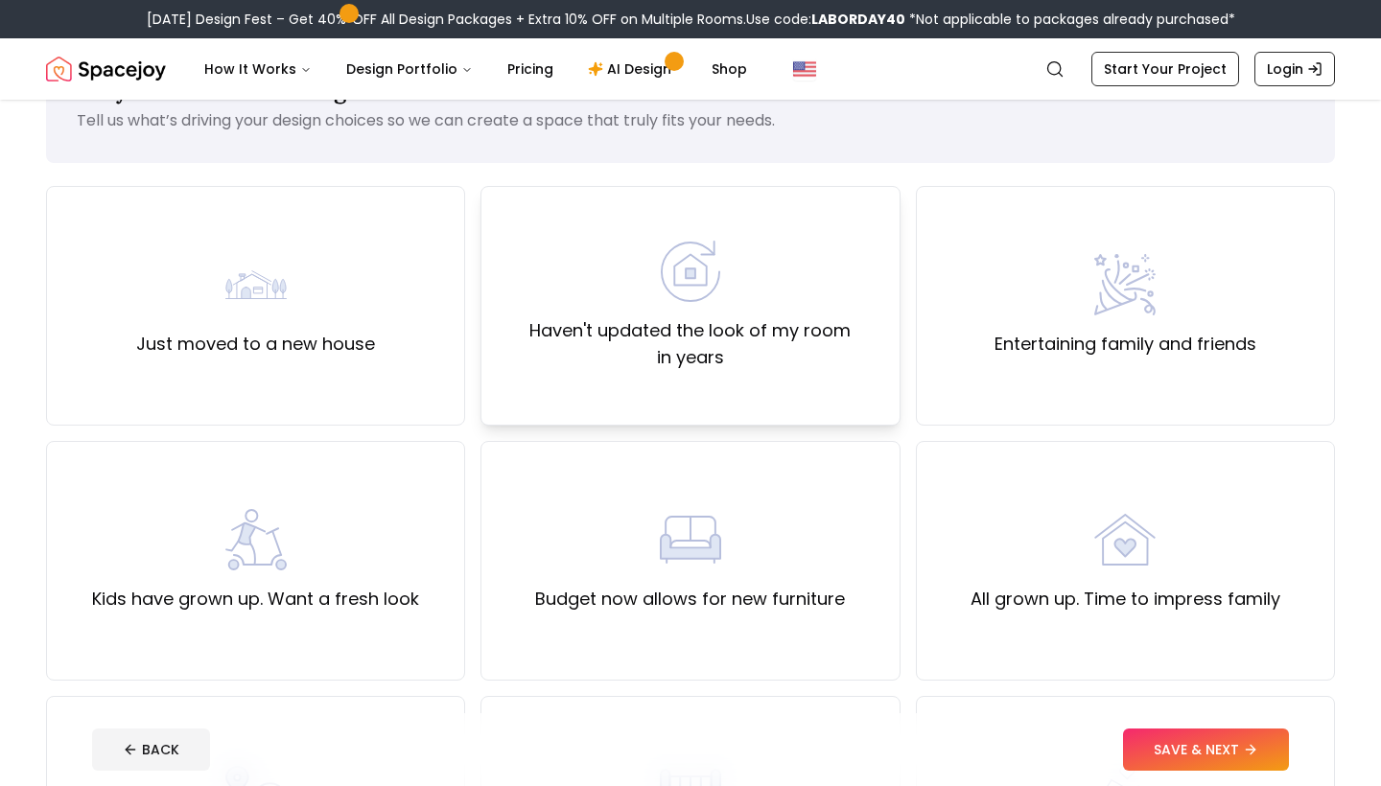
click at [610, 362] on label "Haven't updated the look of my room in years" at bounding box center [690, 344] width 387 height 54
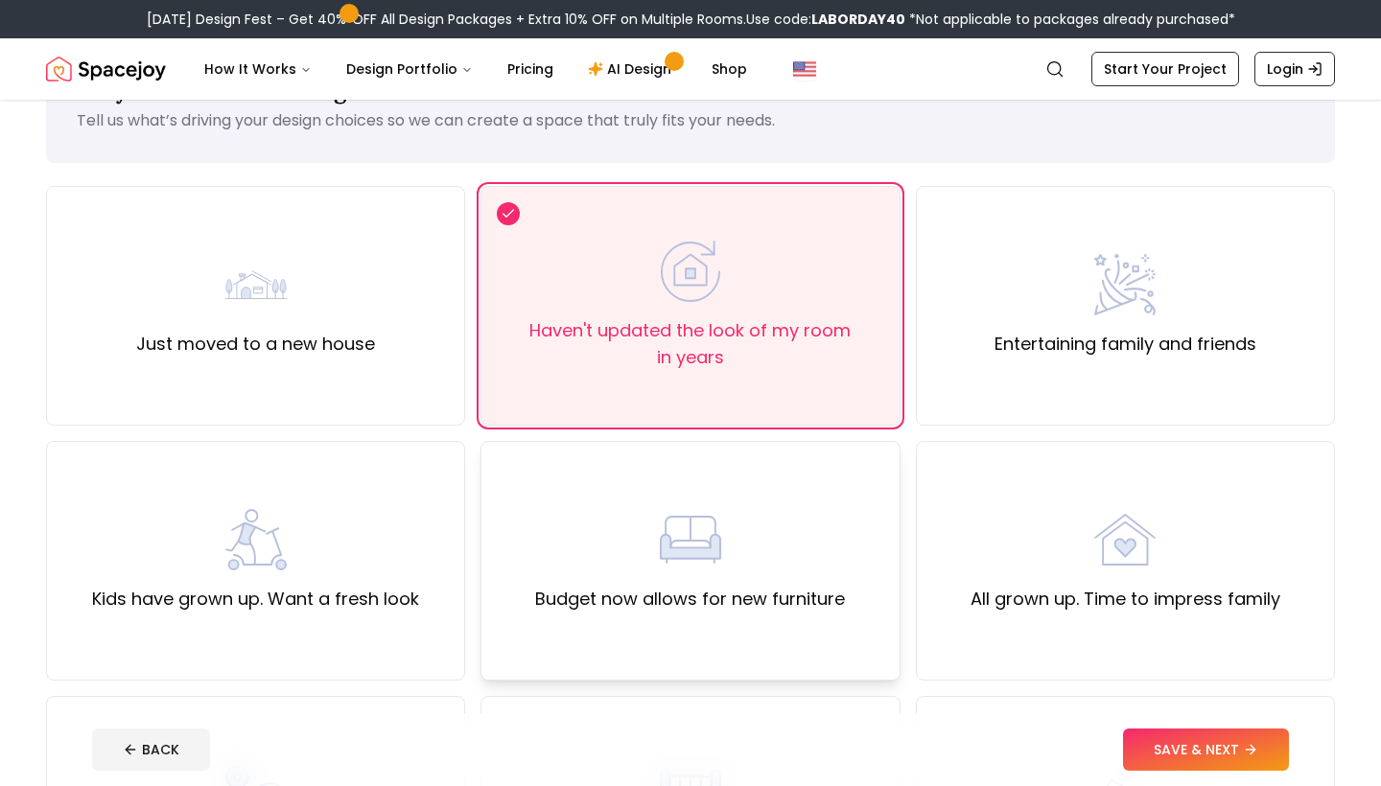
click at [864, 610] on div "Budget now allows for new furniture" at bounding box center [690, 561] width 419 height 240
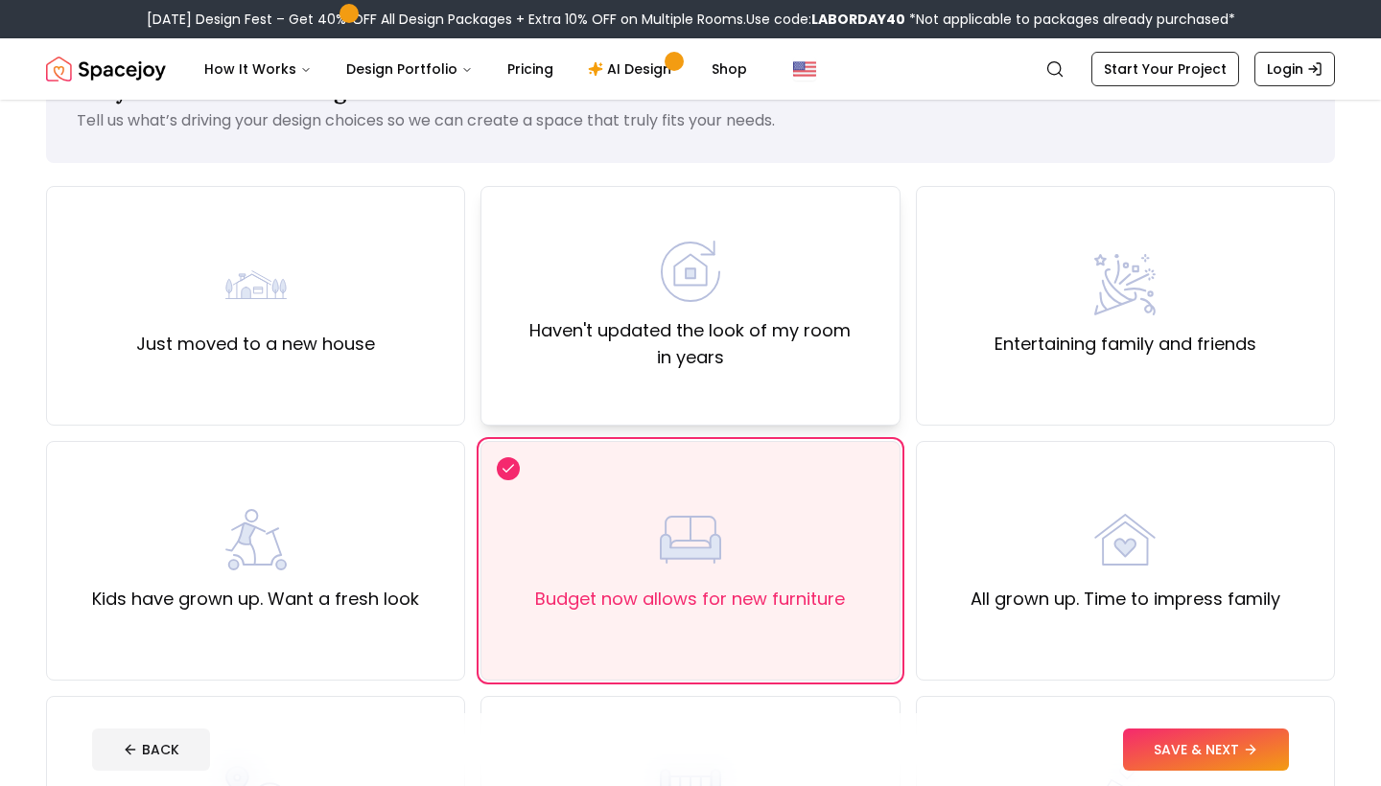
click at [839, 370] on label "Haven't updated the look of my room in years" at bounding box center [690, 344] width 387 height 54
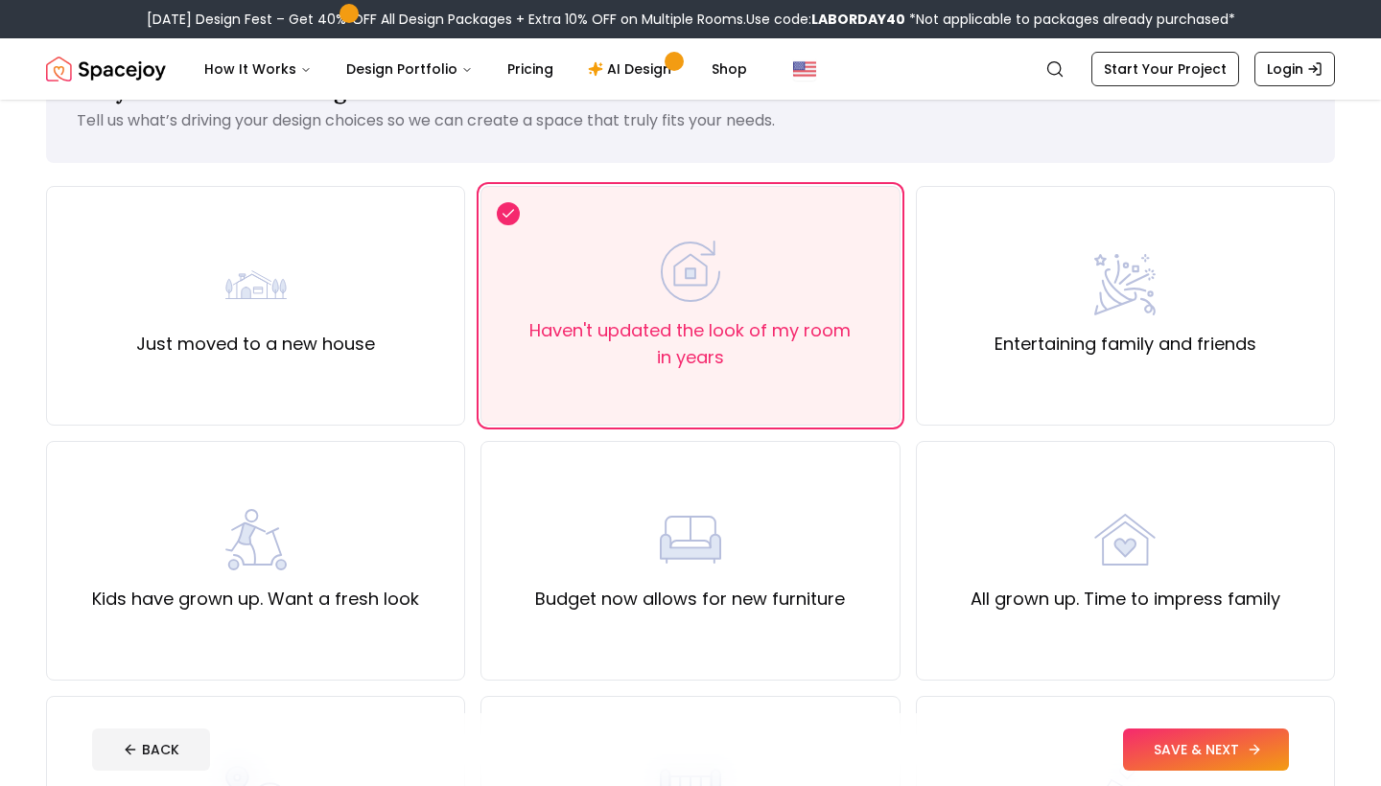
click at [1199, 732] on button "SAVE & NEXT" at bounding box center [1206, 750] width 166 height 42
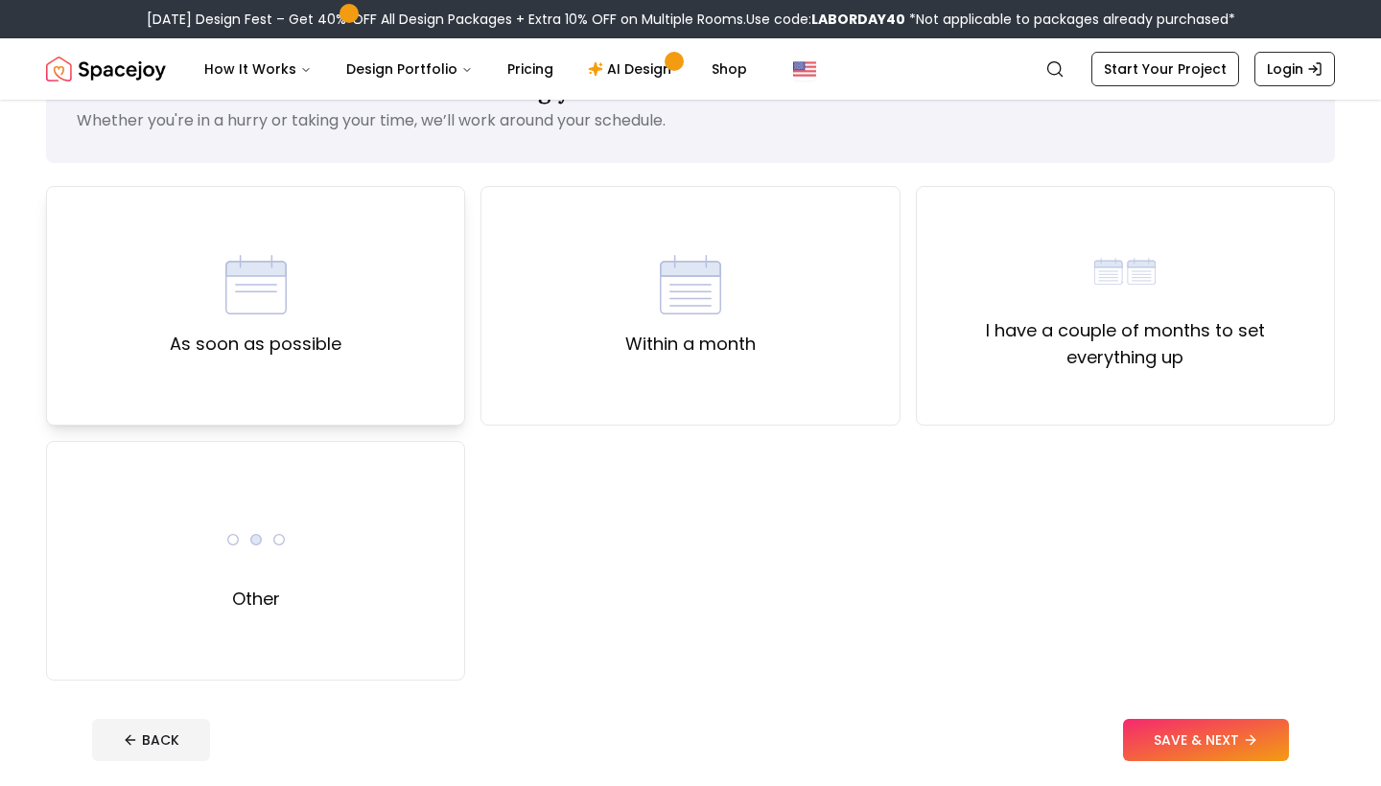
click at [342, 299] on div "As soon as possible" at bounding box center [255, 306] width 419 height 240
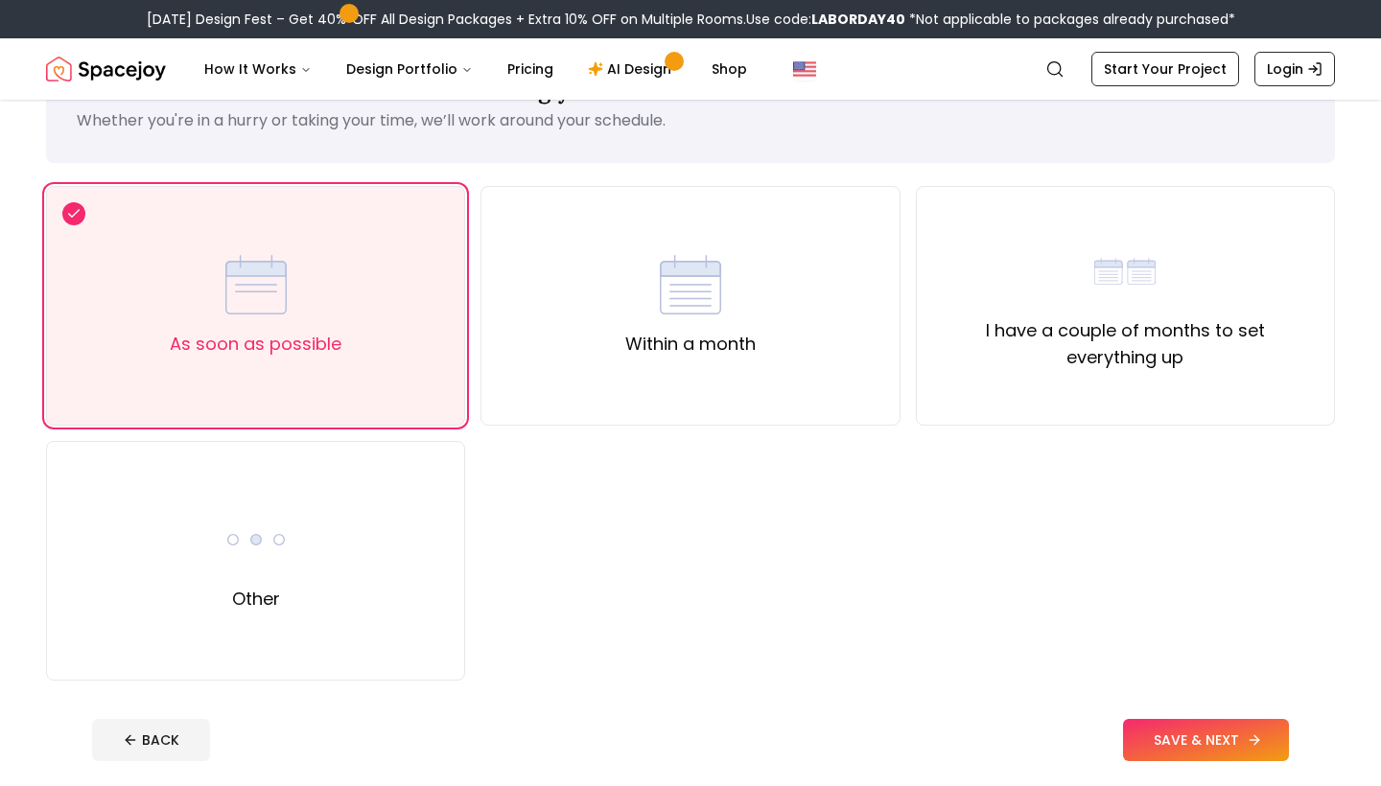
click at [1139, 738] on button "SAVE & NEXT" at bounding box center [1206, 740] width 166 height 42
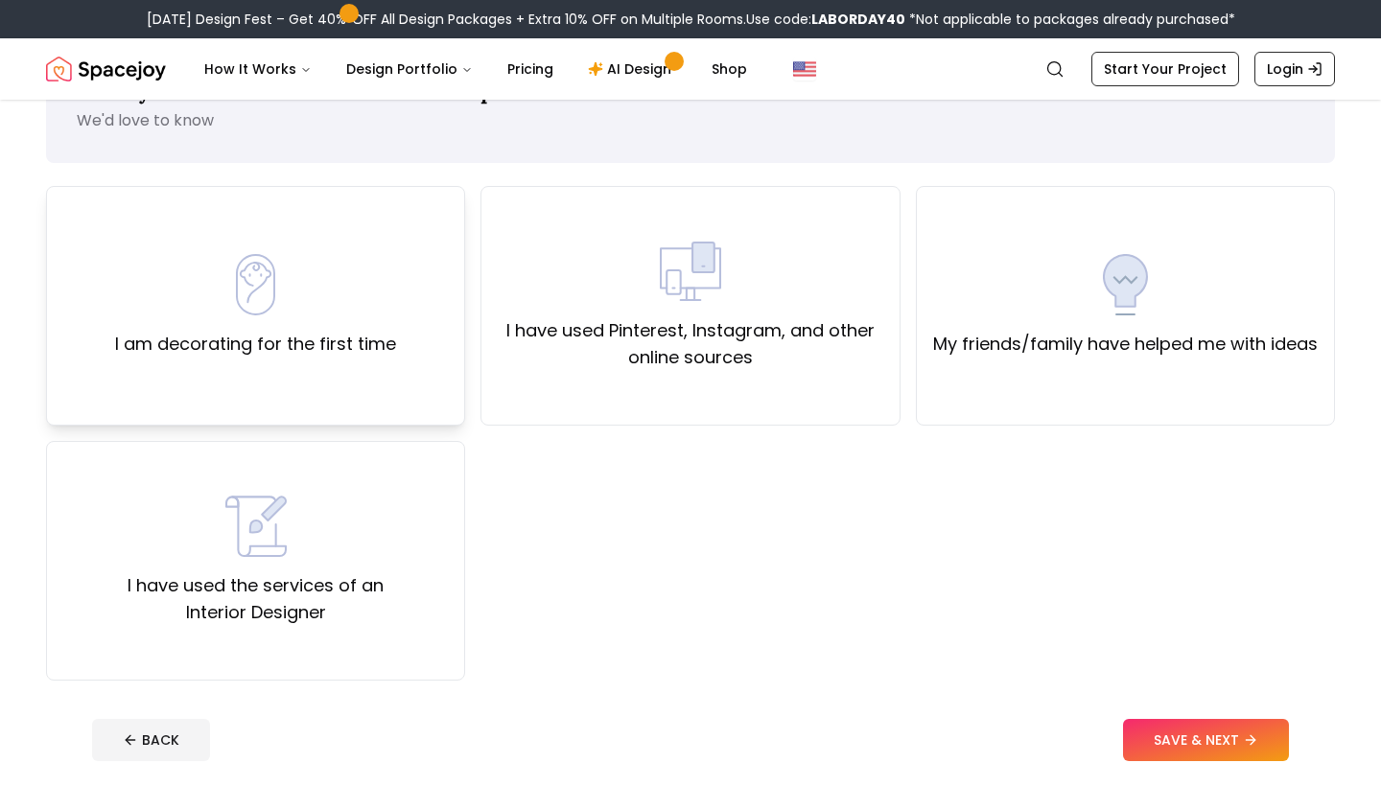
click at [390, 383] on div "I am decorating for the first time" at bounding box center [255, 306] width 419 height 240
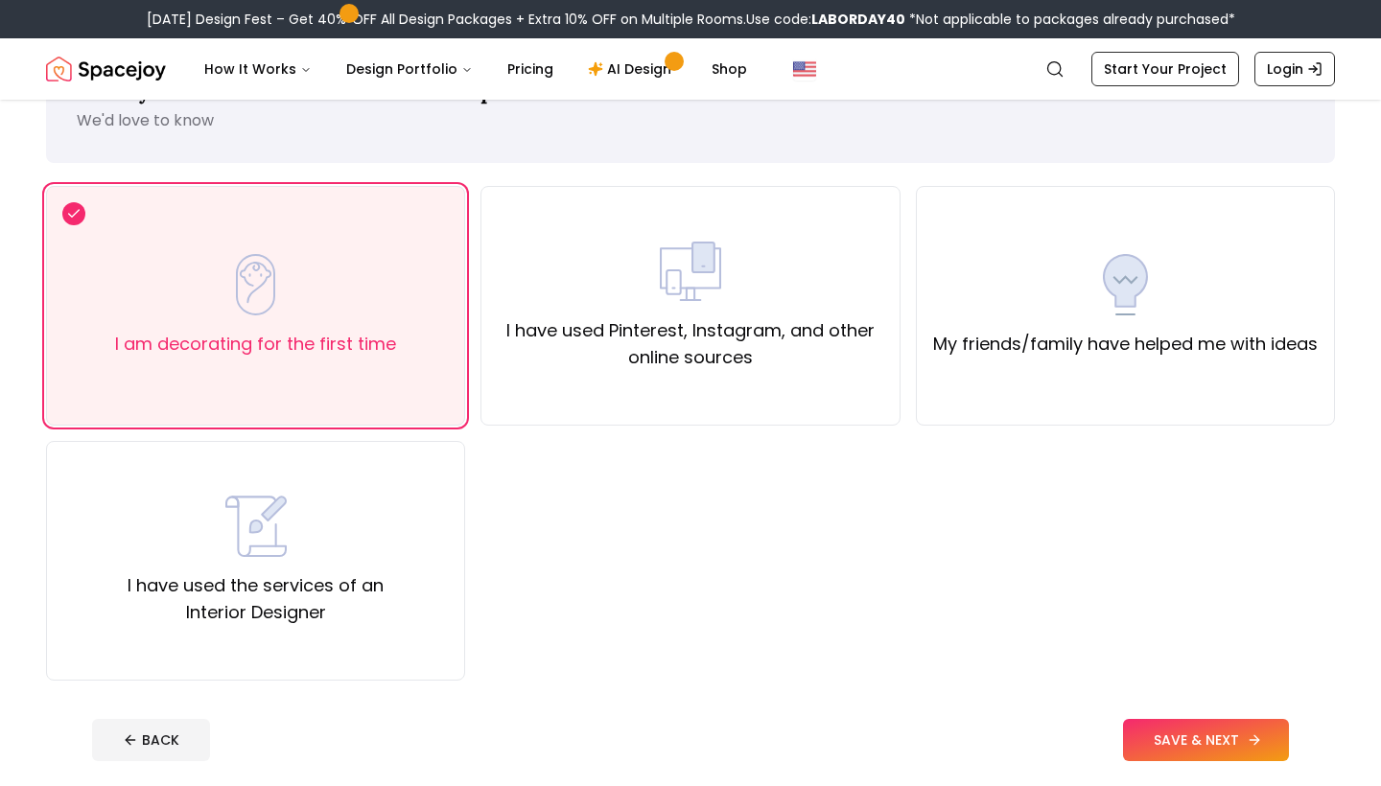
click at [1180, 737] on button "SAVE & NEXT" at bounding box center [1206, 740] width 166 height 42
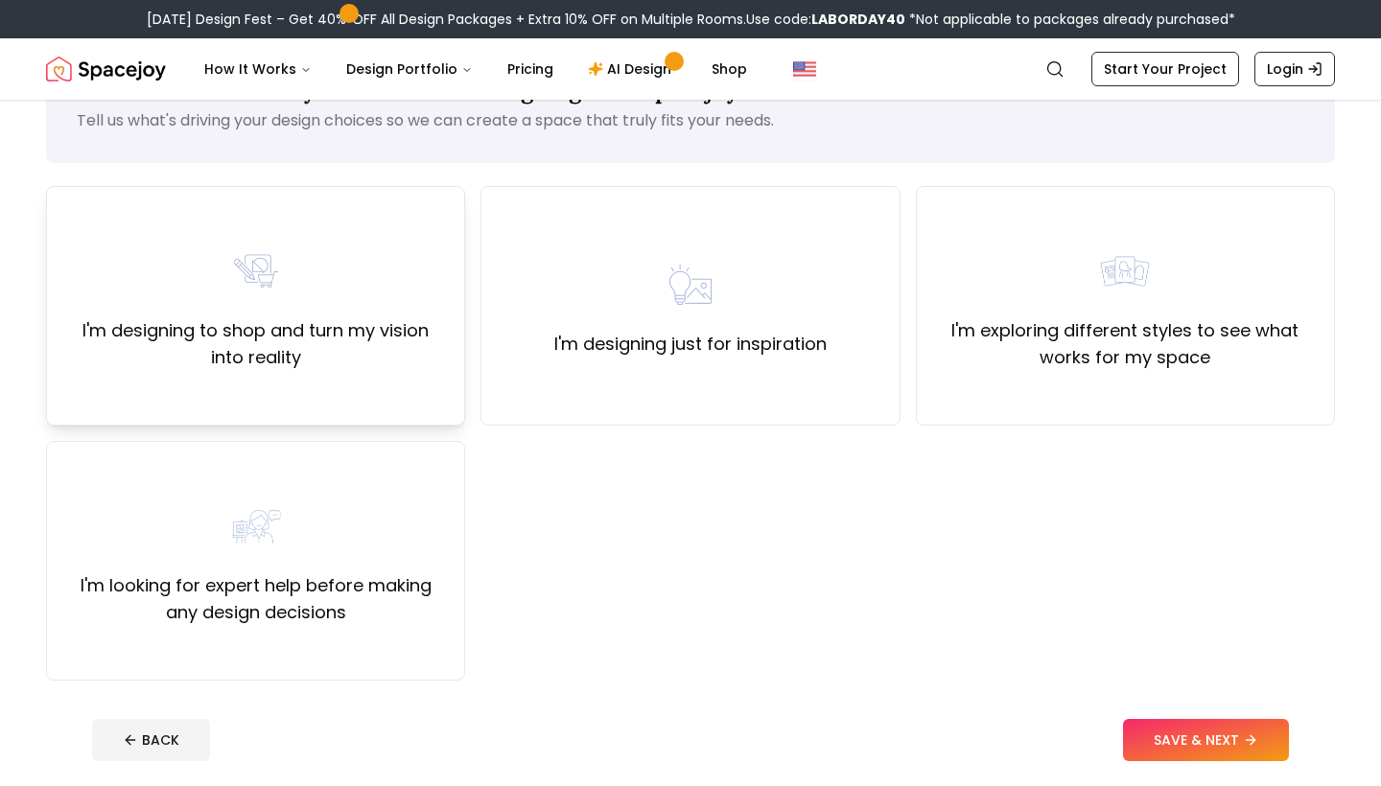
click at [417, 319] on label "I'm designing to shop and turn my vision into reality" at bounding box center [255, 344] width 387 height 54
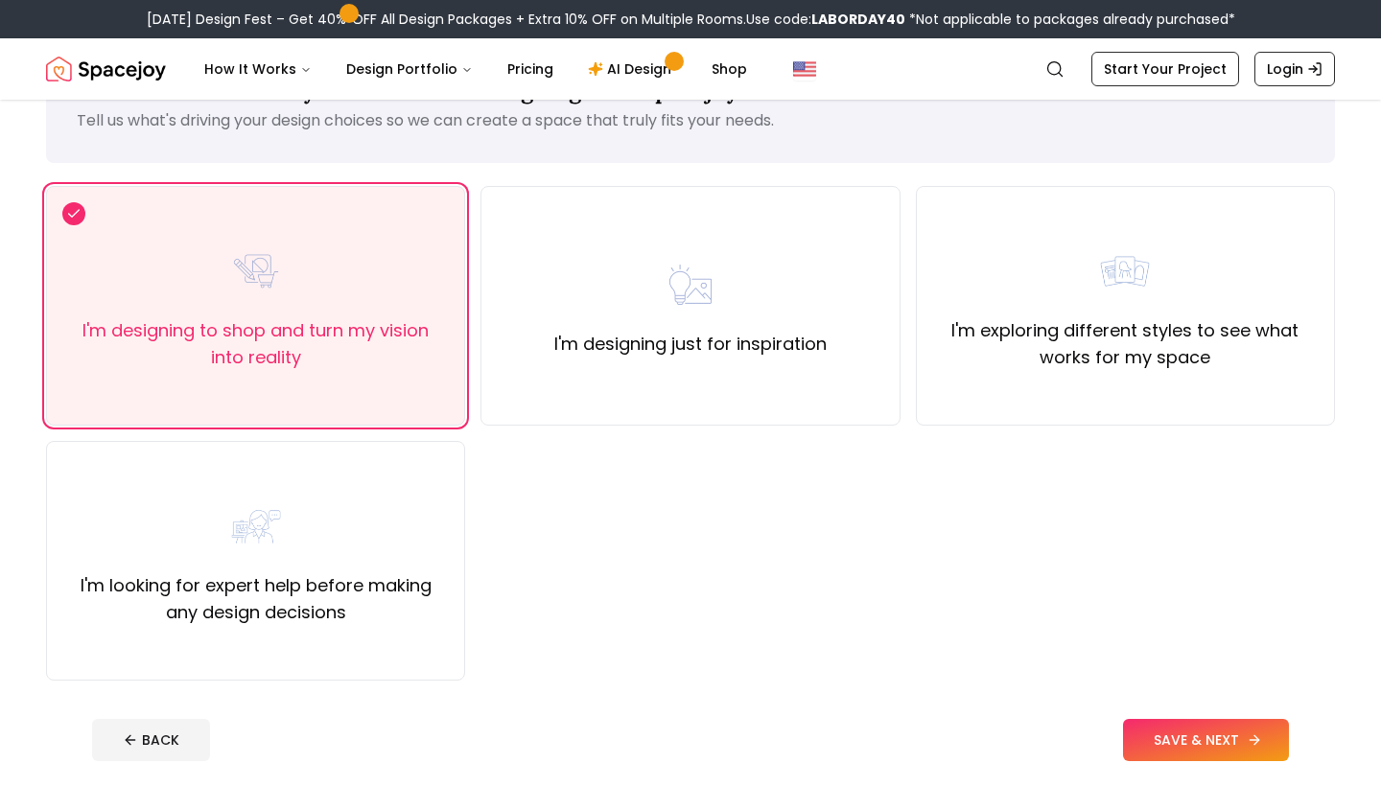
click at [1195, 727] on button "SAVE & NEXT" at bounding box center [1206, 740] width 166 height 42
